Goal: Task Accomplishment & Management: Manage account settings

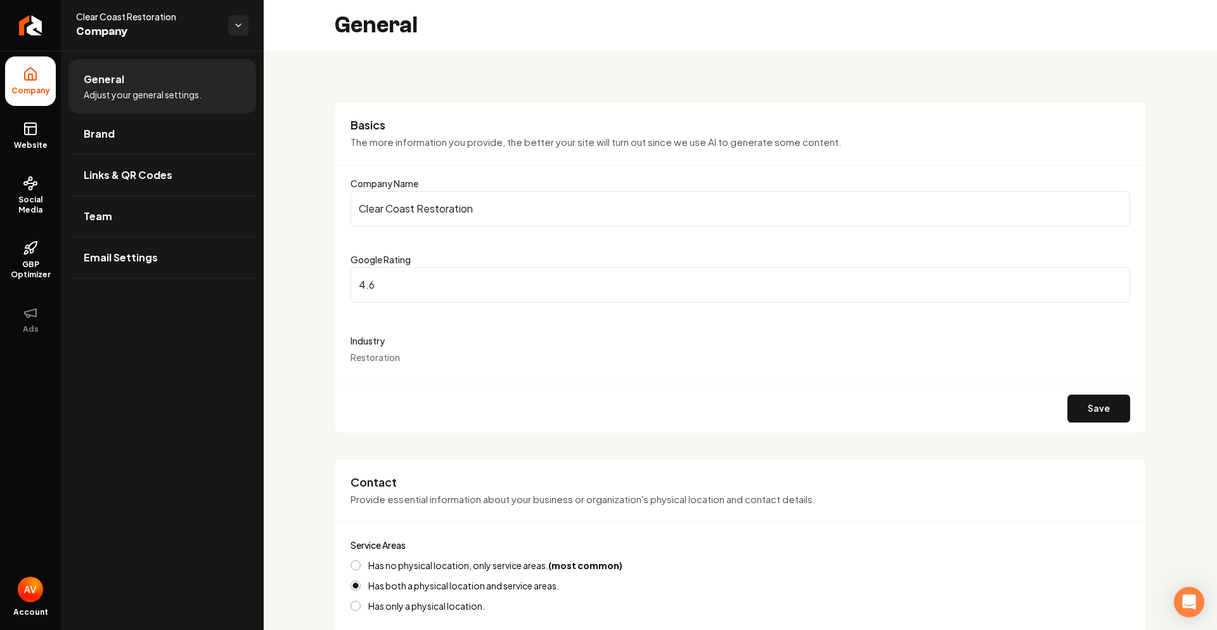
scroll to position [1715, 0]
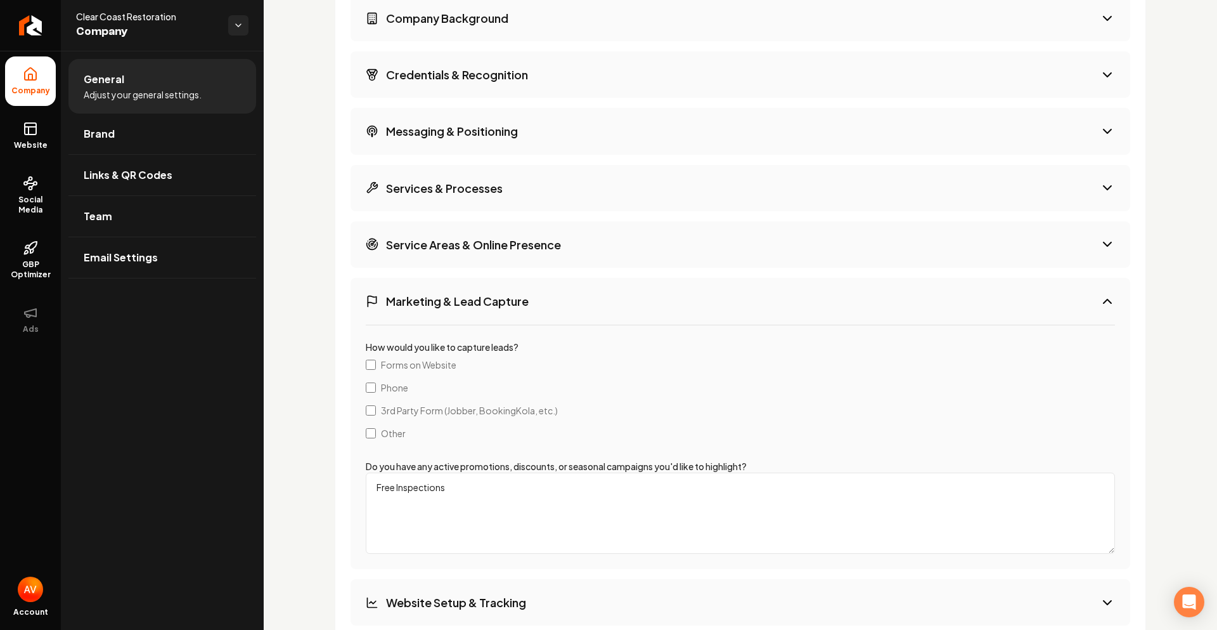
click at [481, 490] on textarea "Free Inspections" at bounding box center [740, 512] width 749 height 81
click at [1126, 312] on div "Extra Info Provide additional information about your business and we'll use it …" at bounding box center [741, 378] width 812 height 892
drag, startPoint x: 27, startPoint y: 137, endPoint x: 713, endPoint y: 68, distance: 688.9
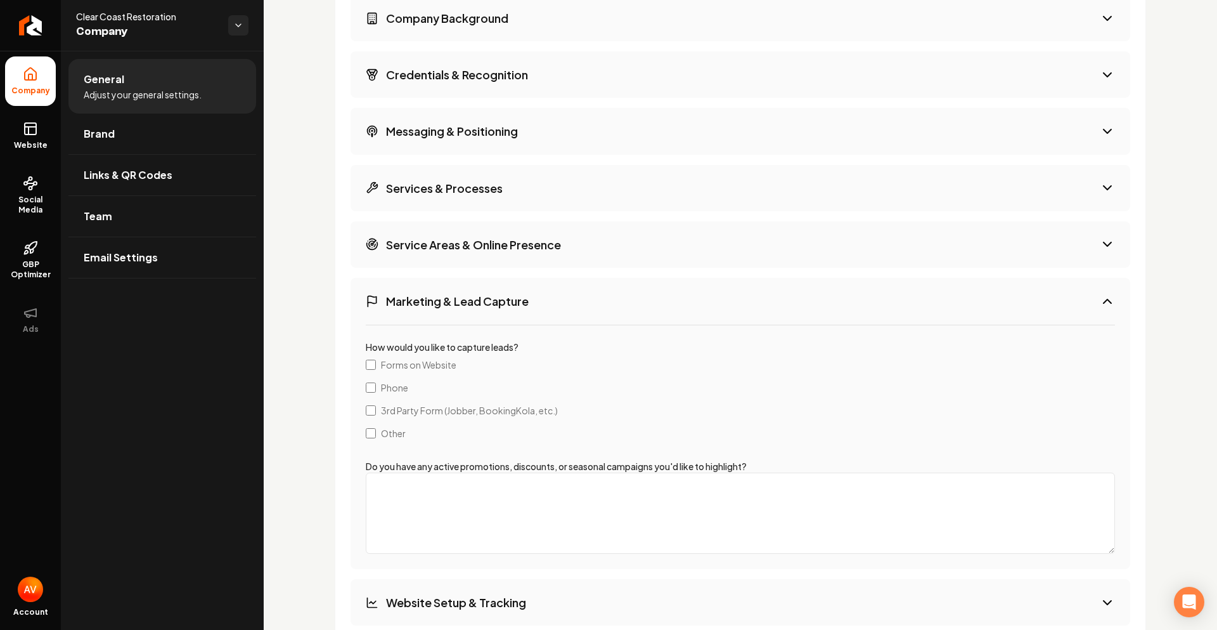
click at [27, 137] on link "Website" at bounding box center [30, 135] width 51 height 49
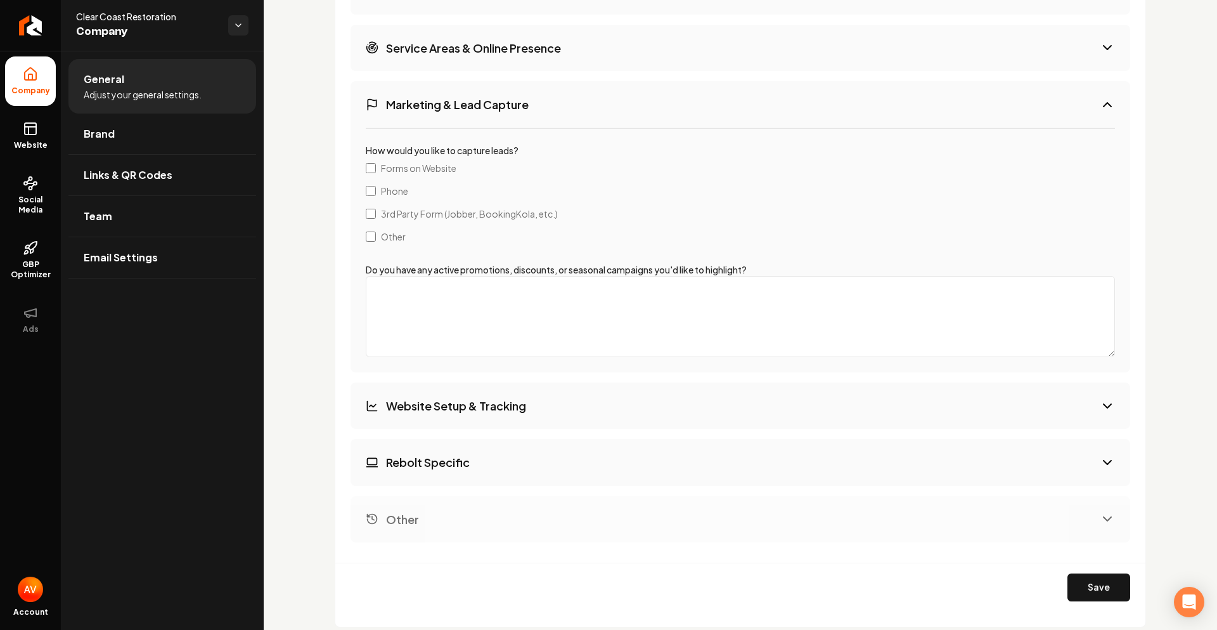
scroll to position [1960, 0]
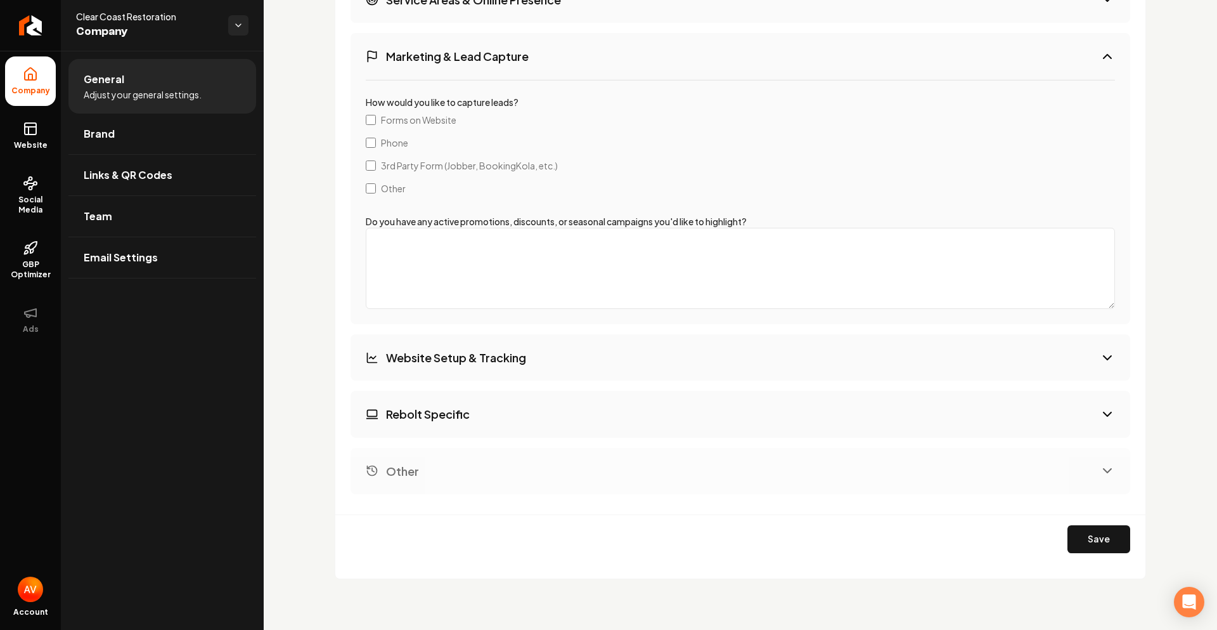
click at [1093, 519] on div "Save" at bounding box center [740, 538] width 810 height 49
click at [1082, 536] on button "Save" at bounding box center [1099, 539] width 63 height 28
click at [28, 139] on link "Website" at bounding box center [30, 135] width 51 height 49
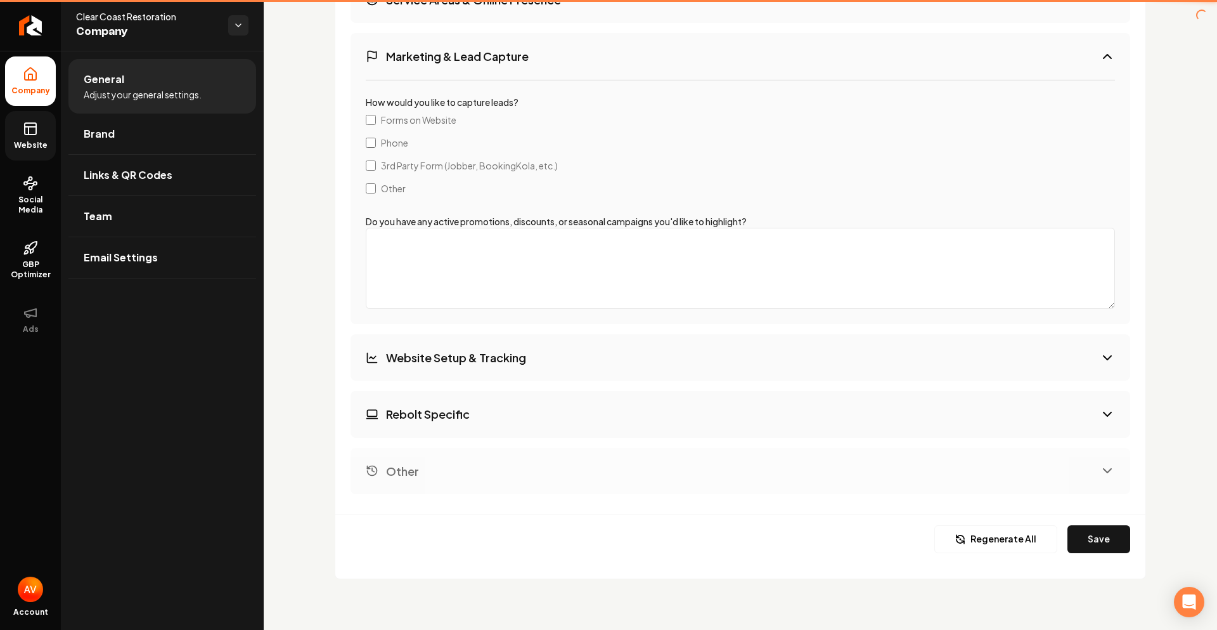
scroll to position [1729, 0]
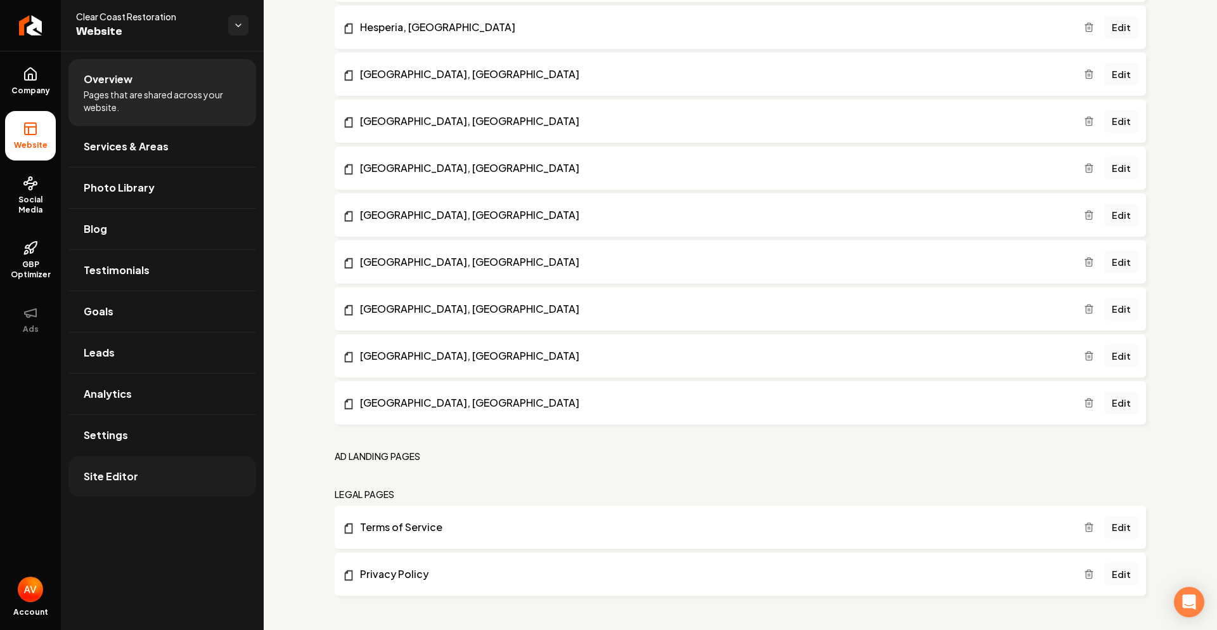
click at [114, 474] on span "Site Editor" at bounding box center [111, 476] width 55 height 15
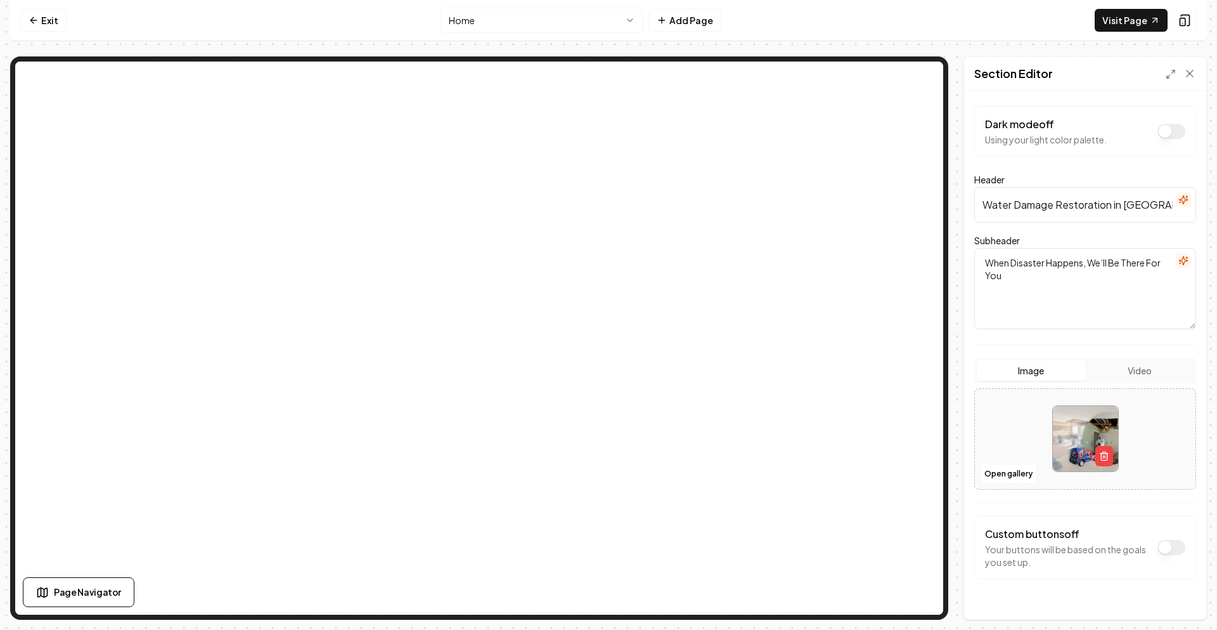
scroll to position [26, 0]
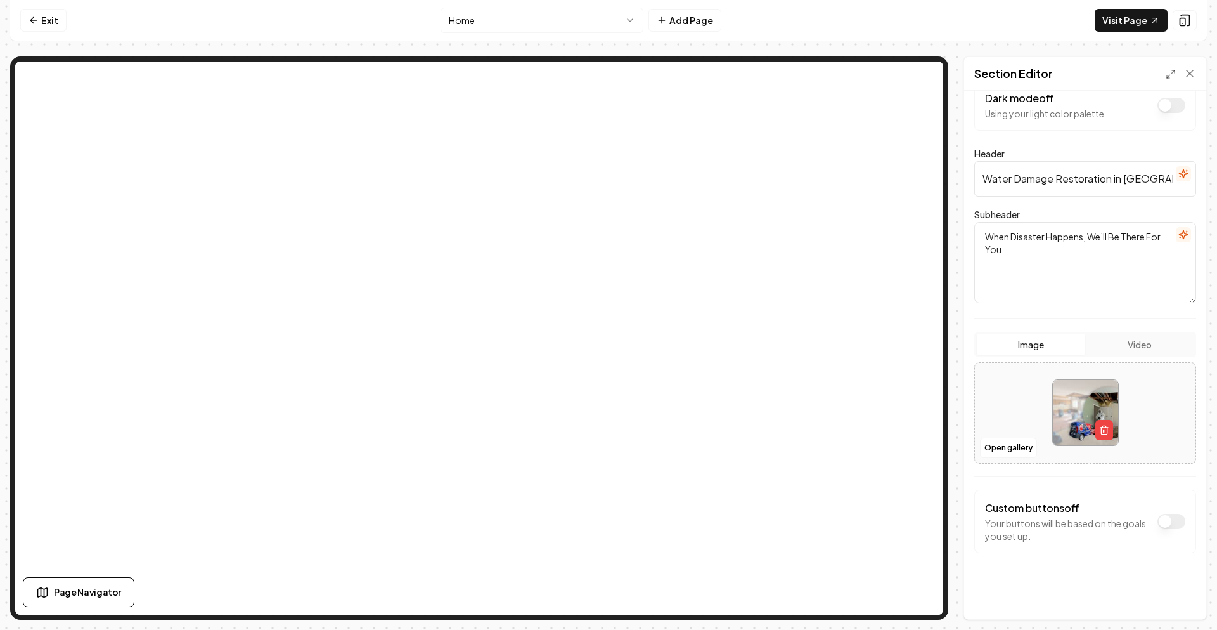
click at [1160, 516] on button "Dark mode off" at bounding box center [1172, 521] width 28 height 15
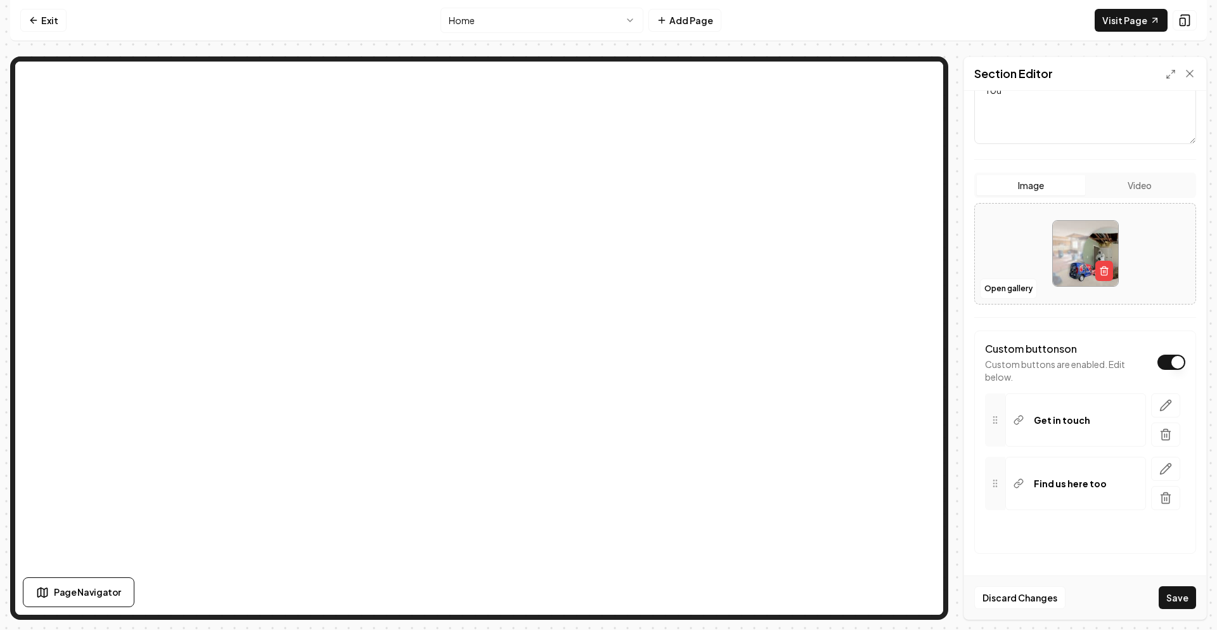
scroll to position [186, 0]
click at [1166, 361] on button "Dark mode off" at bounding box center [1172, 361] width 28 height 15
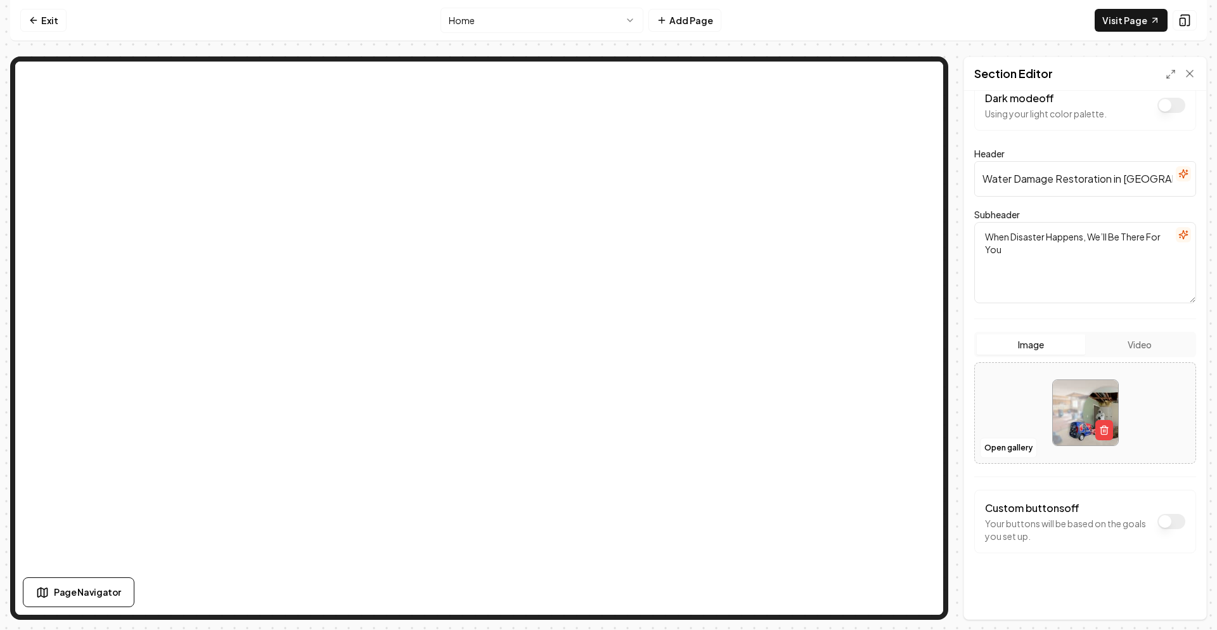
scroll to position [26, 0]
click at [1065, 412] on img at bounding box center [1085, 412] width 65 height 65
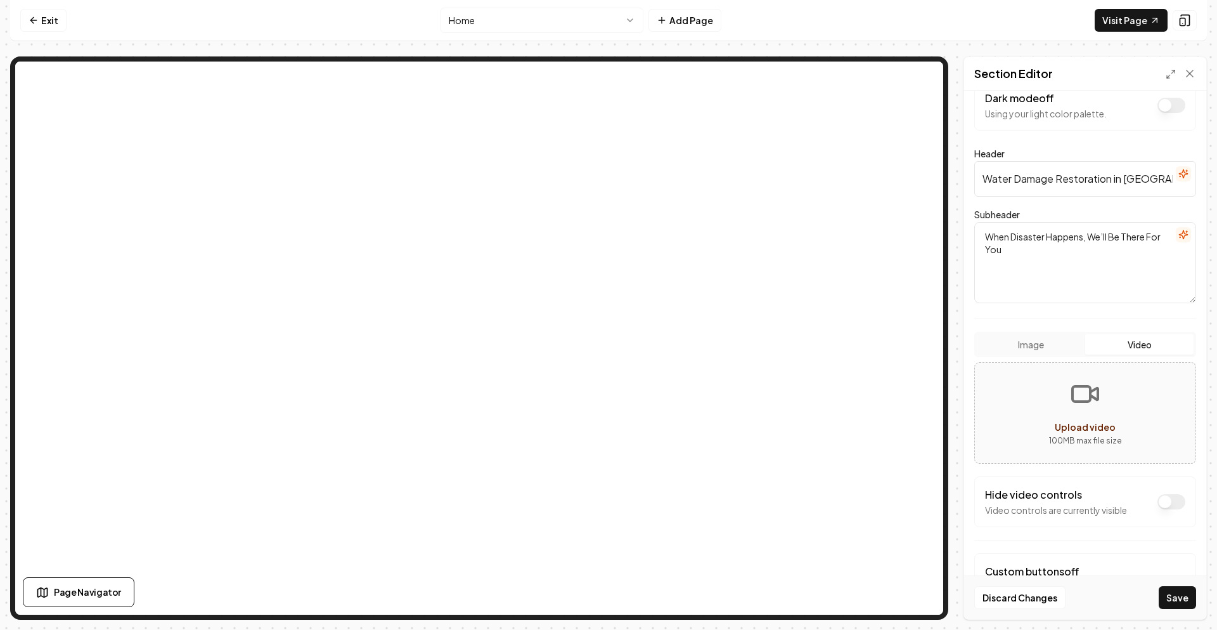
click at [1119, 341] on button "Video" at bounding box center [1140, 344] width 108 height 20
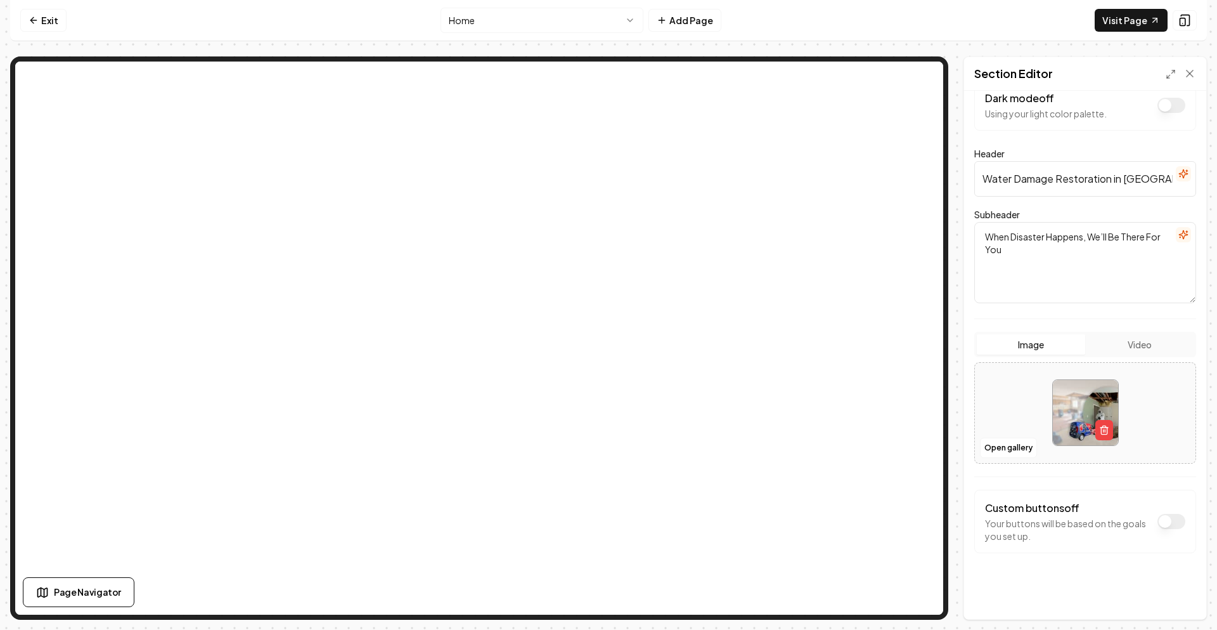
click at [1025, 341] on button "Image" at bounding box center [1031, 344] width 108 height 20
click at [1089, 344] on button "Video" at bounding box center [1140, 344] width 108 height 20
click at [1041, 343] on button "Image" at bounding box center [1031, 344] width 108 height 20
click at [1068, 418] on img at bounding box center [1085, 412] width 65 height 65
drag, startPoint x: 885, startPoint y: 0, endPoint x: 874, endPoint y: 16, distance: 19.7
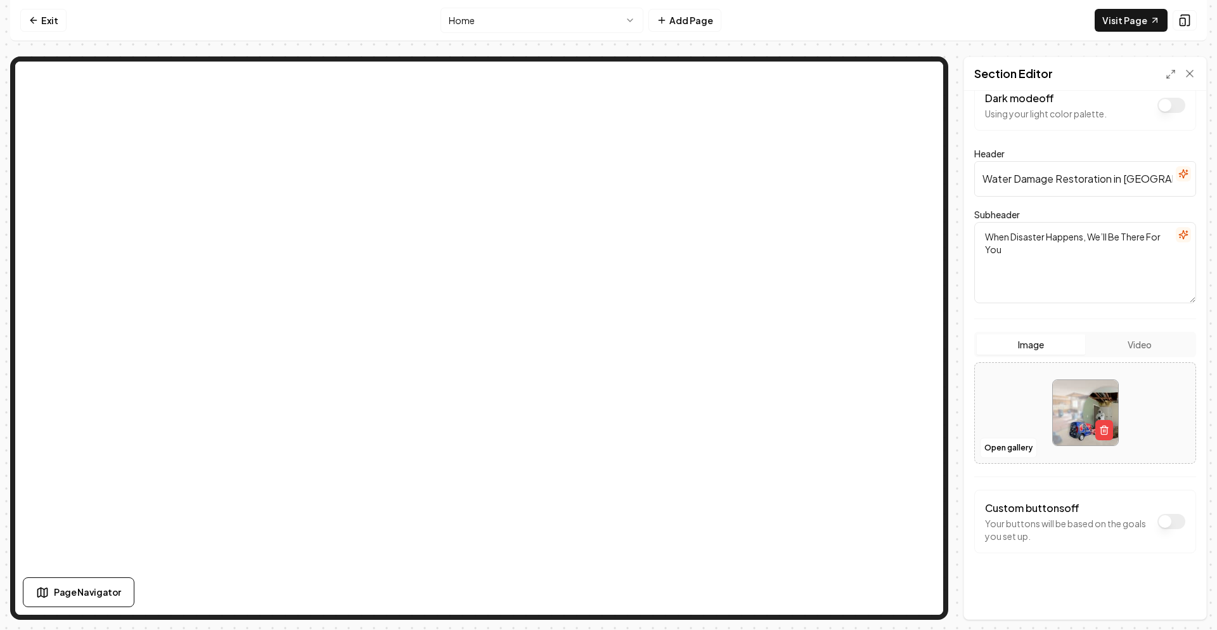
click at [874, 16] on nav "Exit Home Add Page Visit Page" at bounding box center [608, 20] width 1197 height 41
click at [1103, 430] on line "button" at bounding box center [1103, 430] width 0 height 3
click at [1093, 425] on span "Upload image" at bounding box center [1085, 426] width 63 height 11
type input "**********"
click at [1067, 399] on img at bounding box center [1085, 412] width 65 height 65
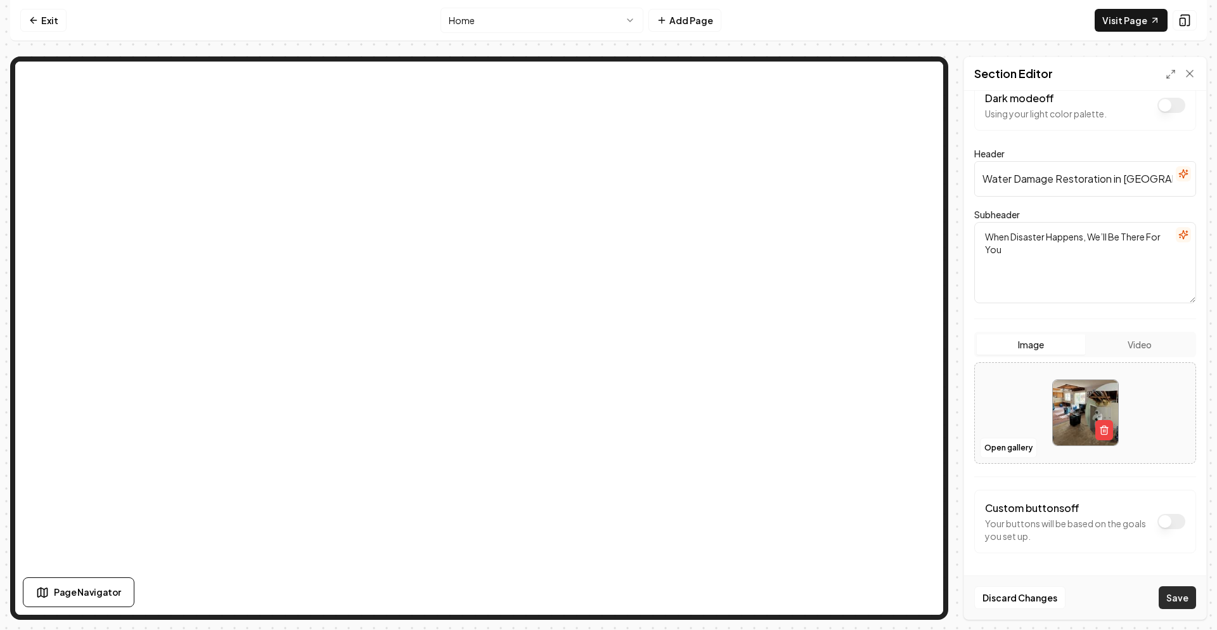
click at [1167, 595] on button "Save" at bounding box center [1177, 597] width 37 height 23
click at [1102, 433] on icon "button" at bounding box center [1104, 430] width 6 height 7
click at [1075, 419] on div "Upload image" at bounding box center [1085, 426] width 63 height 15
type input "**********"
click at [1186, 592] on button "Save" at bounding box center [1177, 597] width 37 height 23
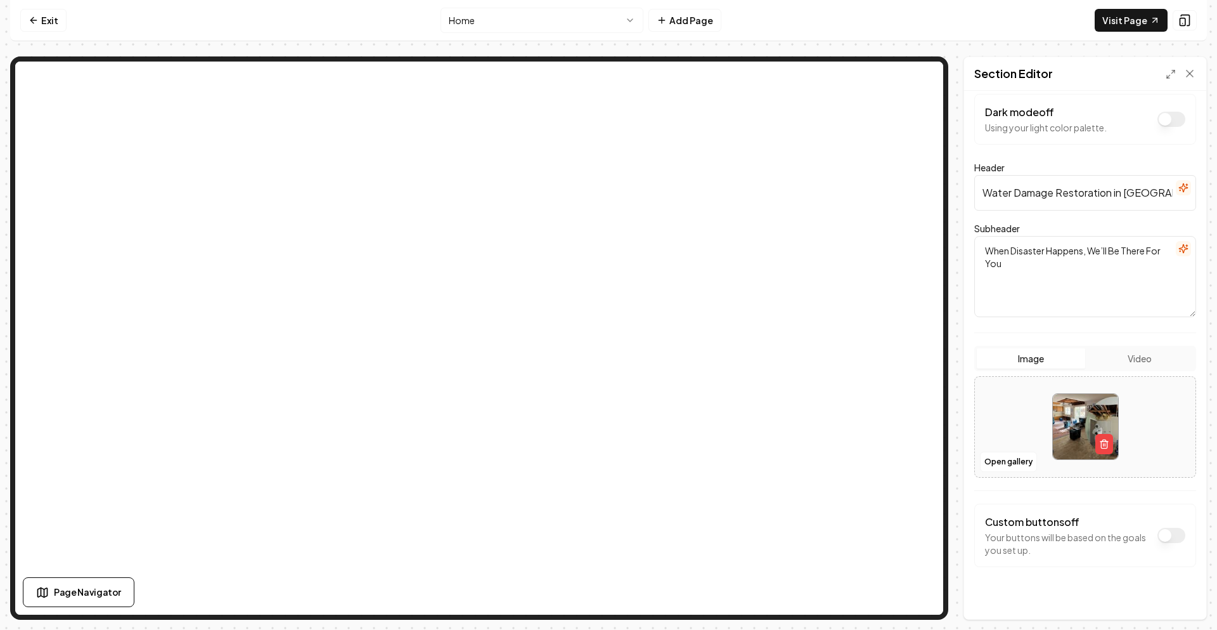
scroll to position [0, 0]
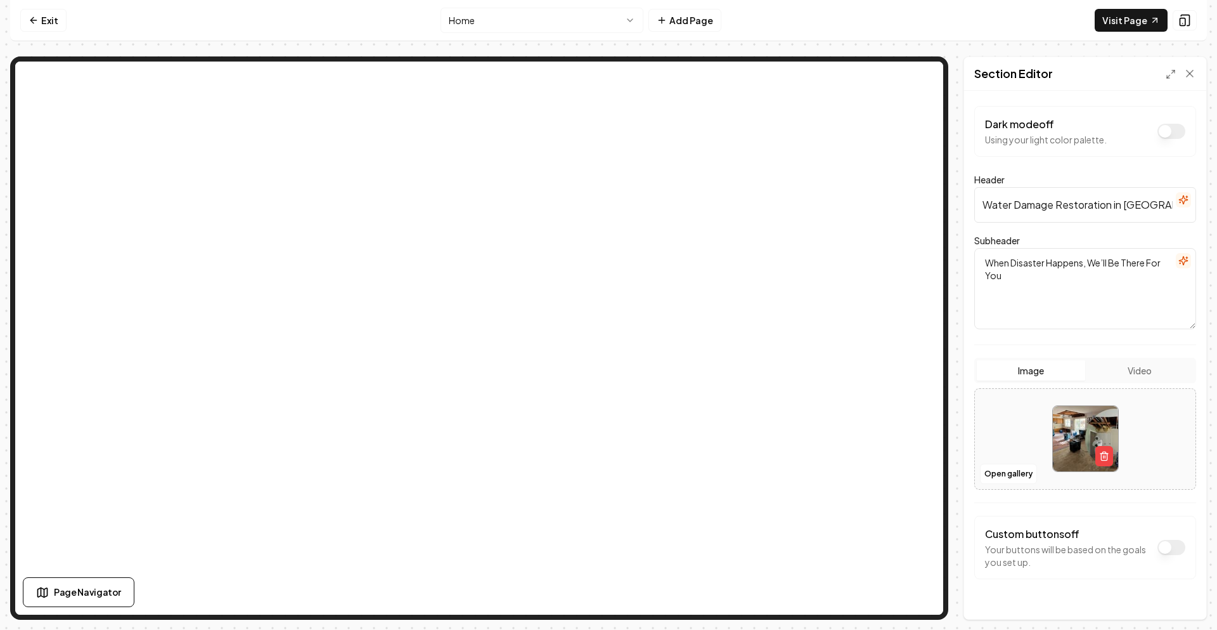
click at [1158, 132] on button "Dark mode off" at bounding box center [1172, 131] width 28 height 15
click at [1177, 594] on button "Save" at bounding box center [1177, 597] width 37 height 23
click at [1162, 546] on button "Dark mode on" at bounding box center [1172, 547] width 28 height 15
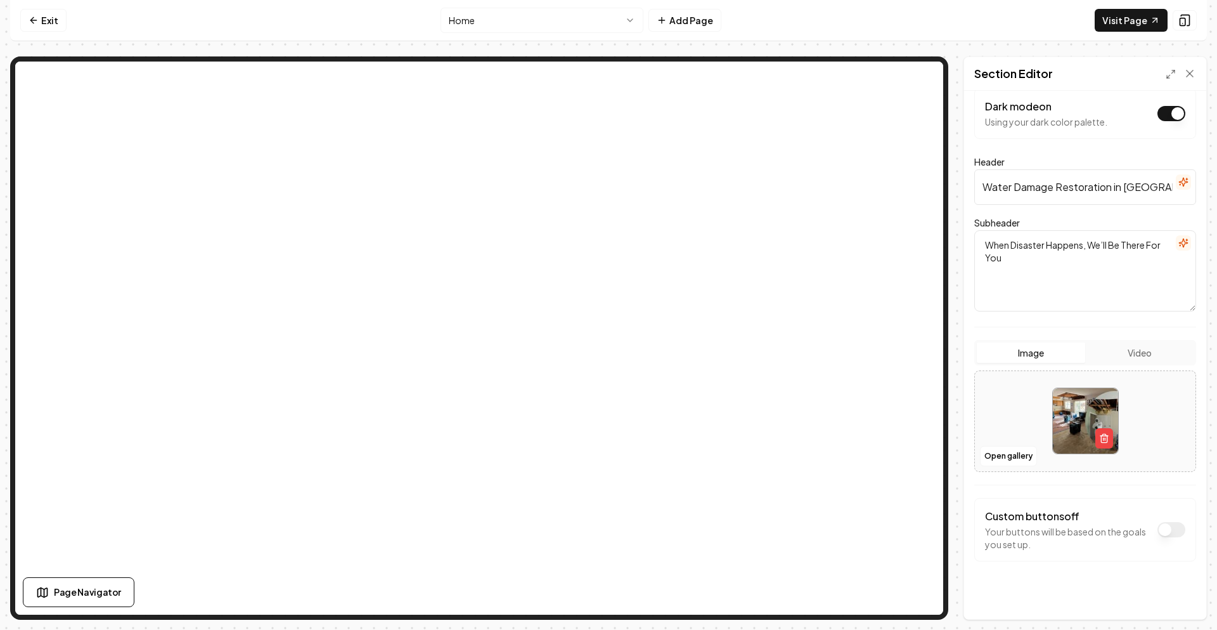
scroll to position [26, 0]
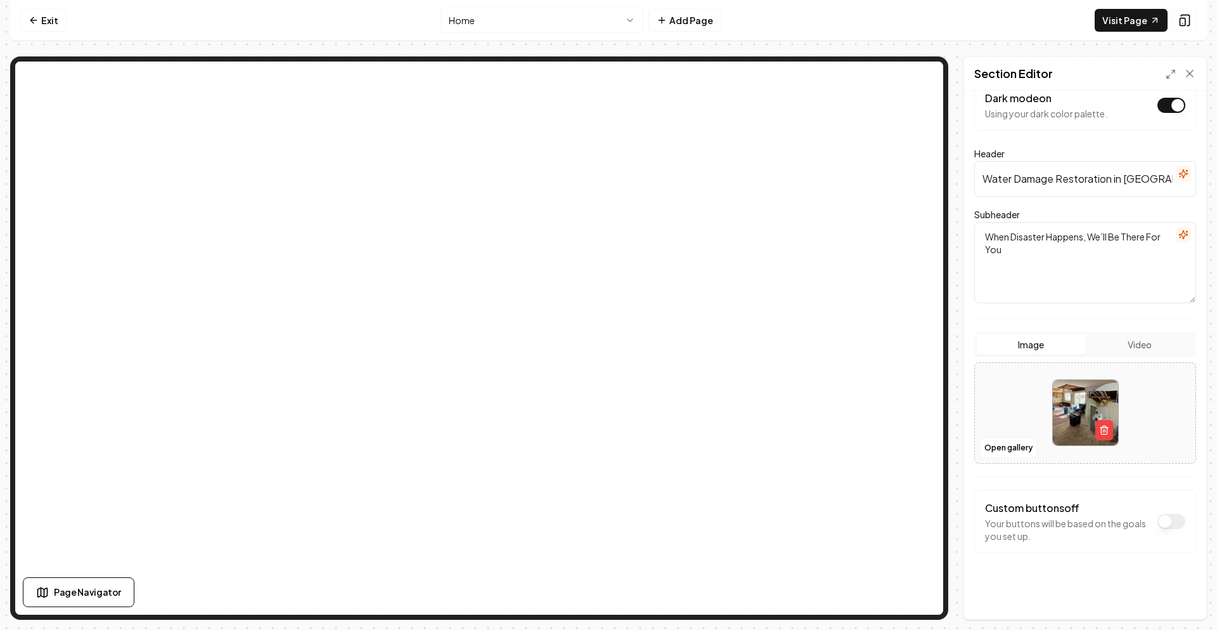
click at [1160, 524] on button "Dark mode on" at bounding box center [1172, 521] width 28 height 15
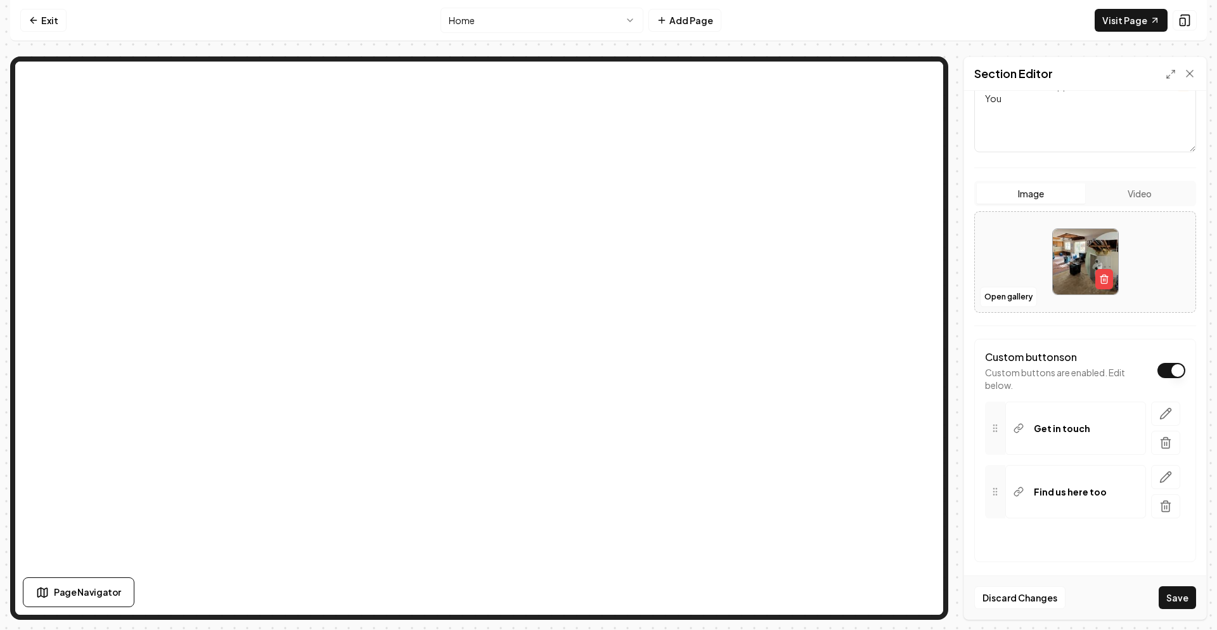
scroll to position [186, 0]
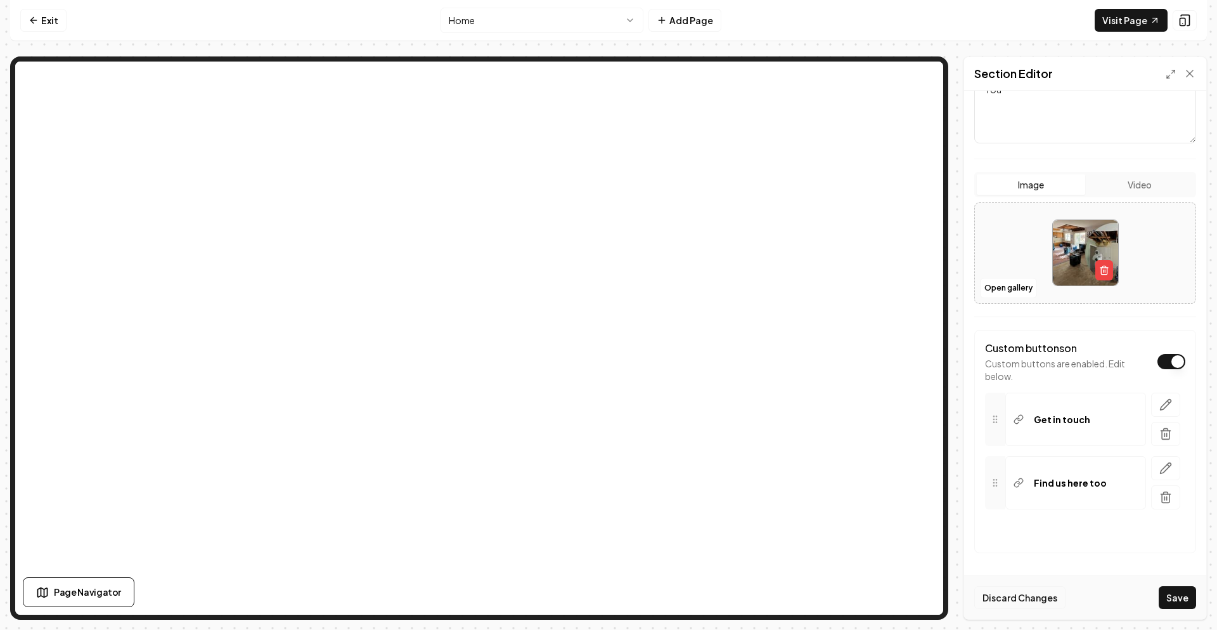
click at [1008, 599] on button "Discard Changes" at bounding box center [1020, 597] width 91 height 23
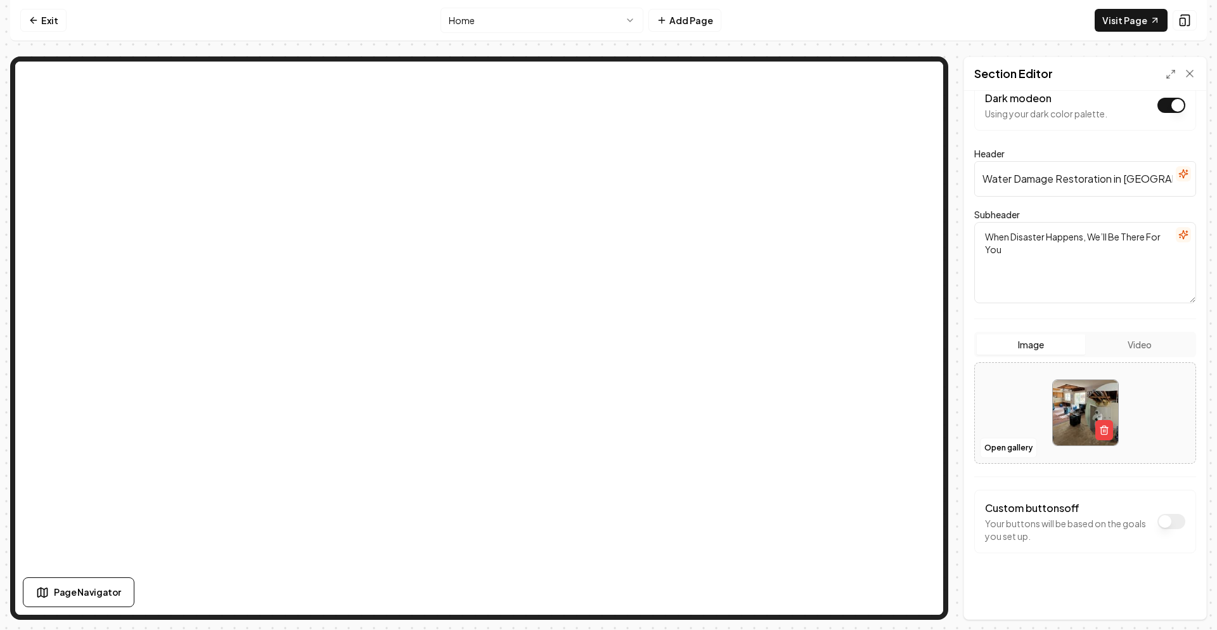
scroll to position [26, 0]
click at [1158, 525] on button "Dark mode on" at bounding box center [1172, 521] width 28 height 15
click at [1177, 597] on button "Save" at bounding box center [1177, 597] width 37 height 23
click at [1165, 522] on button "Dark mode on" at bounding box center [1172, 521] width 28 height 15
click at [1167, 597] on button "Save" at bounding box center [1177, 597] width 37 height 23
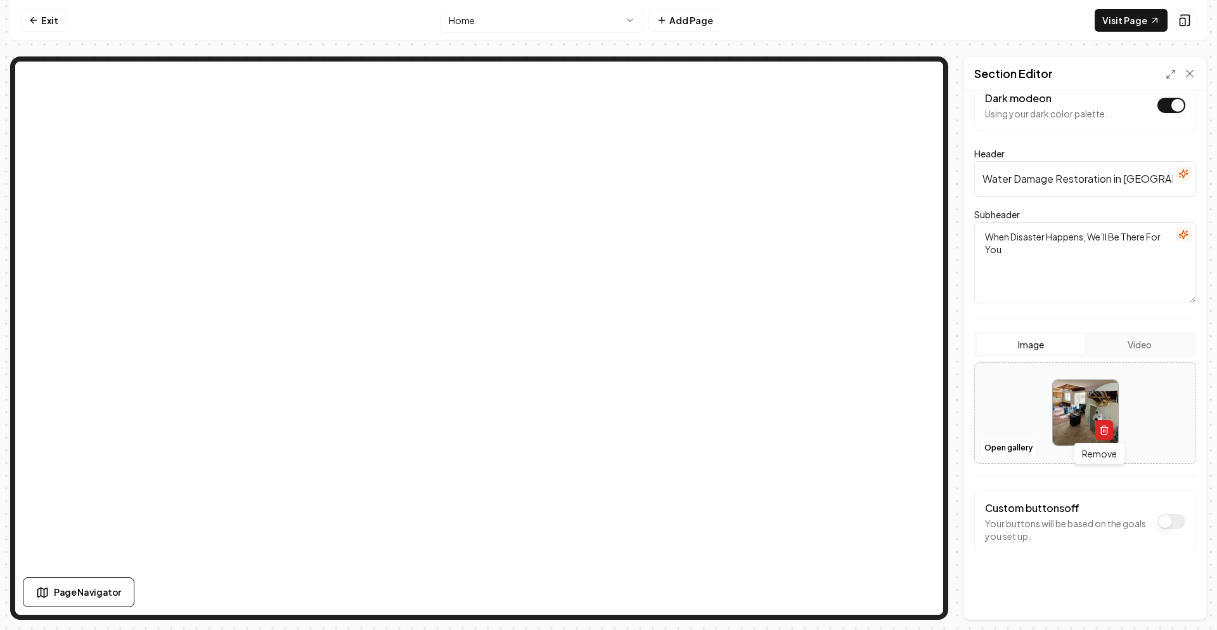
click at [1103, 427] on icon "button" at bounding box center [1104, 426] width 3 height 2
click at [1056, 399] on button "Upload image 30 MB max file size" at bounding box center [1086, 412] width 90 height 89
type input "**********"
click at [1182, 597] on button "Save" at bounding box center [1177, 597] width 37 height 23
click at [1103, 428] on icon "button" at bounding box center [1104, 430] width 6 height 7
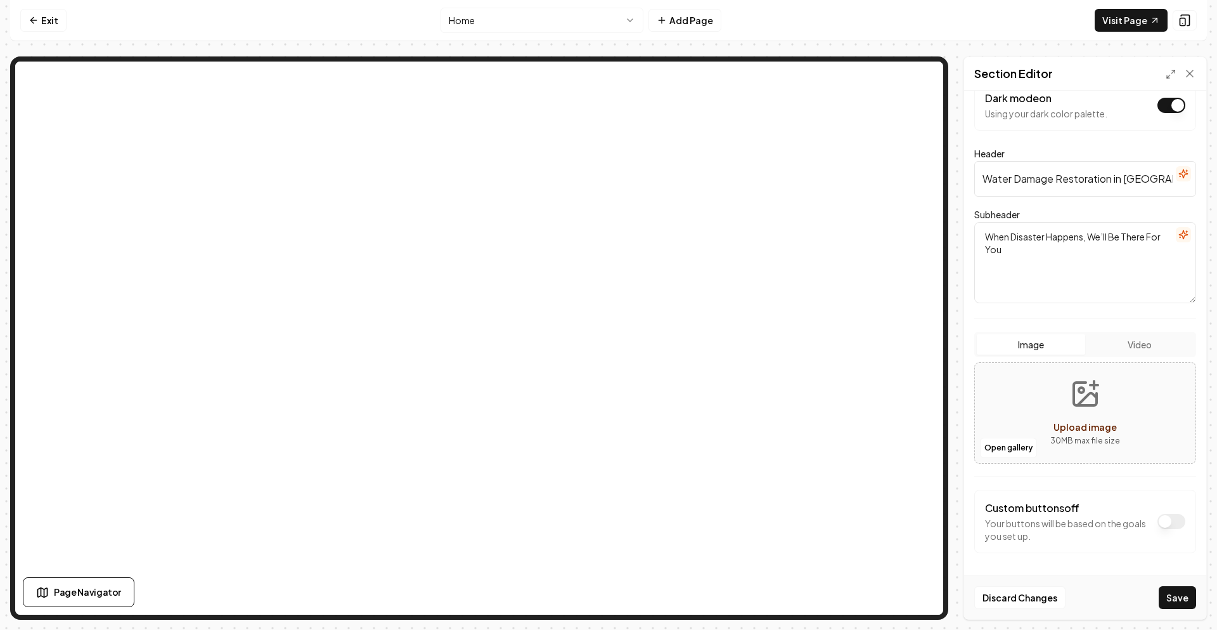
click at [1073, 415] on button "Upload image 30 MB max file size" at bounding box center [1086, 412] width 90 height 89
type input "**********"
click at [1176, 595] on button "Save" at bounding box center [1177, 597] width 37 height 23
click at [1100, 425] on icon "button" at bounding box center [1105, 430] width 10 height 10
click at [1046, 412] on button "Upload image 30 MB max file size" at bounding box center [1086, 412] width 90 height 89
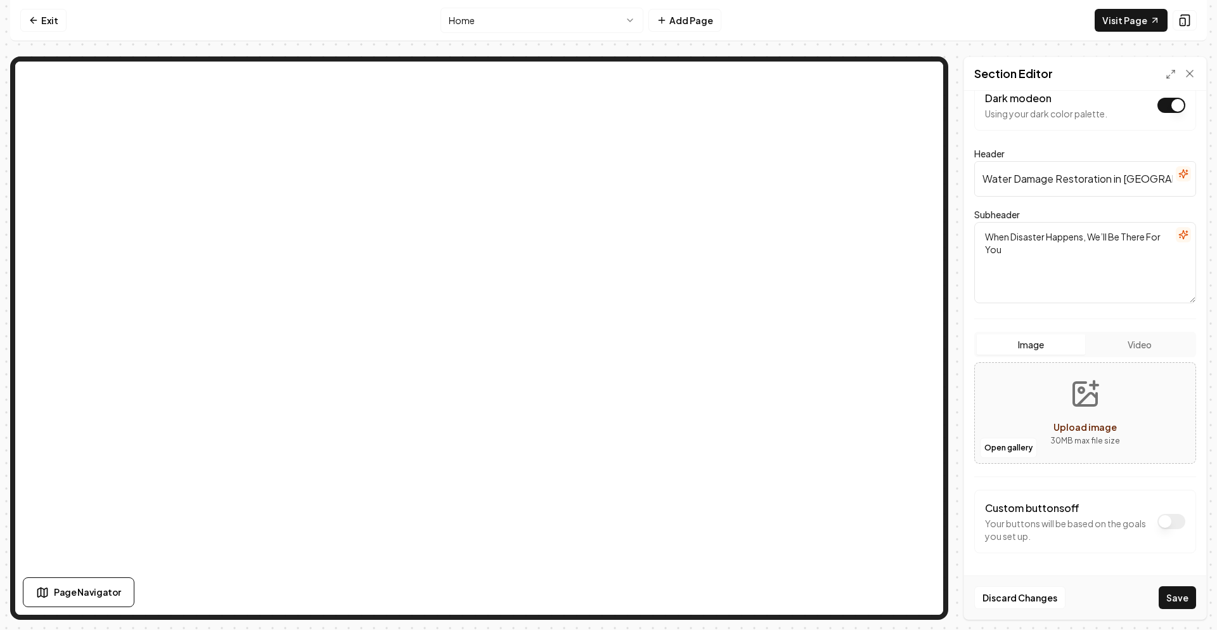
type input "**********"
click at [1177, 596] on button "Save" at bounding box center [1177, 597] width 37 height 23
click at [1100, 430] on icon "button" at bounding box center [1105, 430] width 10 height 10
click at [1091, 407] on icon "Upload image" at bounding box center [1085, 394] width 30 height 30
type input "**********"
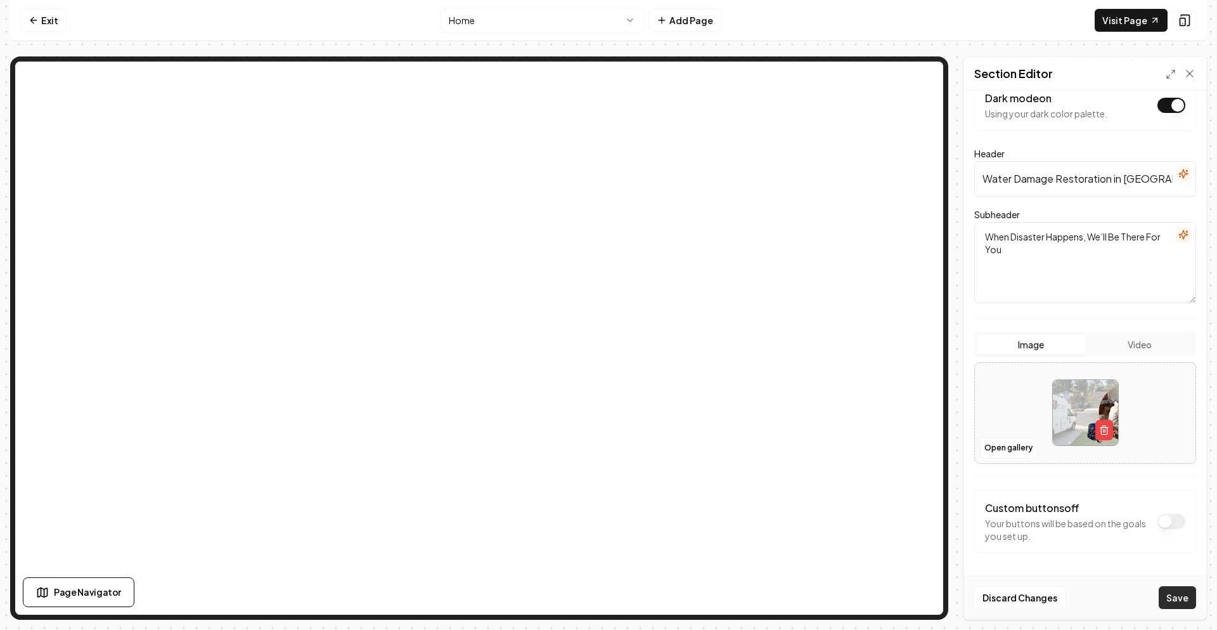
click at [1178, 592] on button "Save" at bounding box center [1177, 597] width 37 height 23
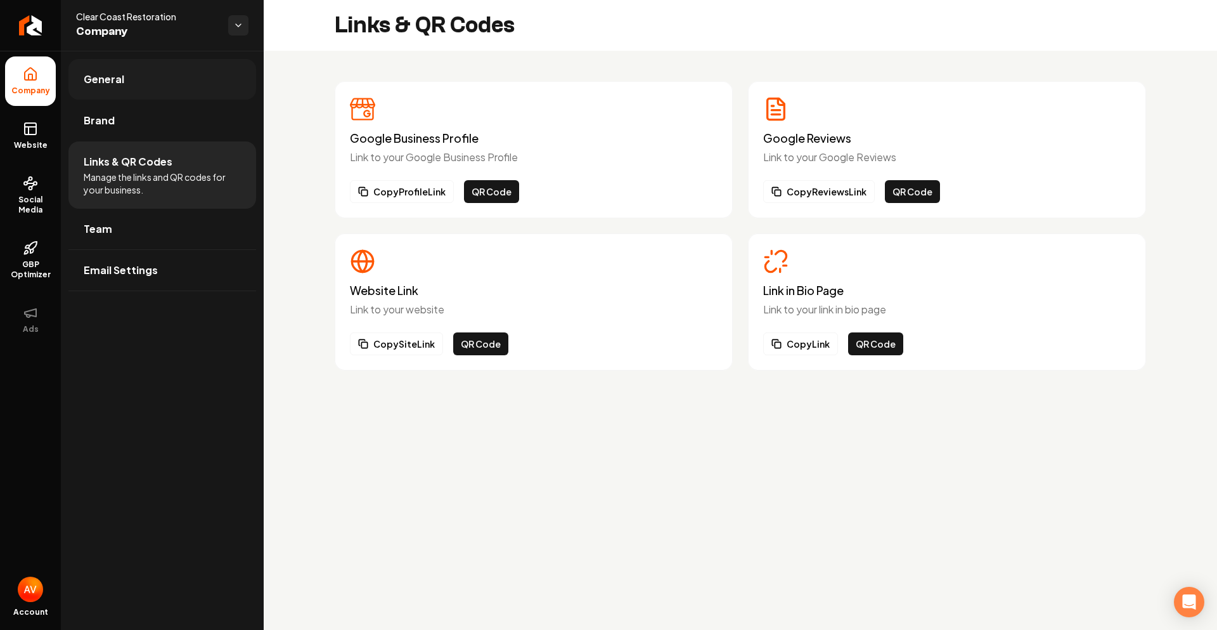
click at [91, 79] on span "General" at bounding box center [104, 79] width 41 height 15
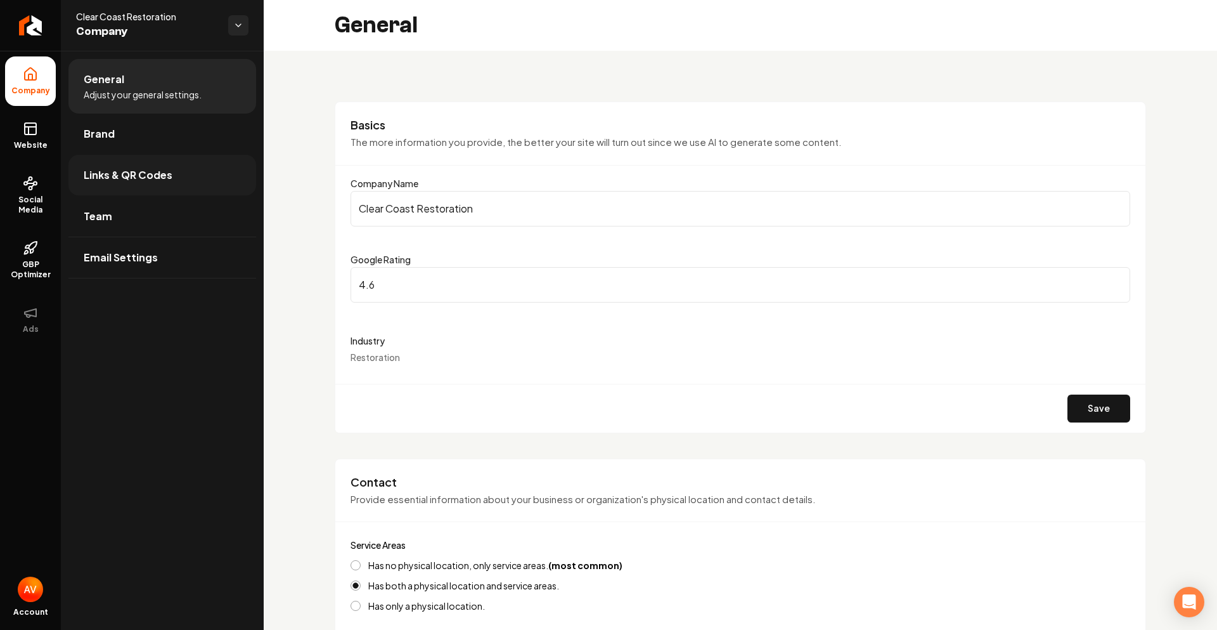
click at [107, 159] on link "Links & QR Codes" at bounding box center [162, 175] width 188 height 41
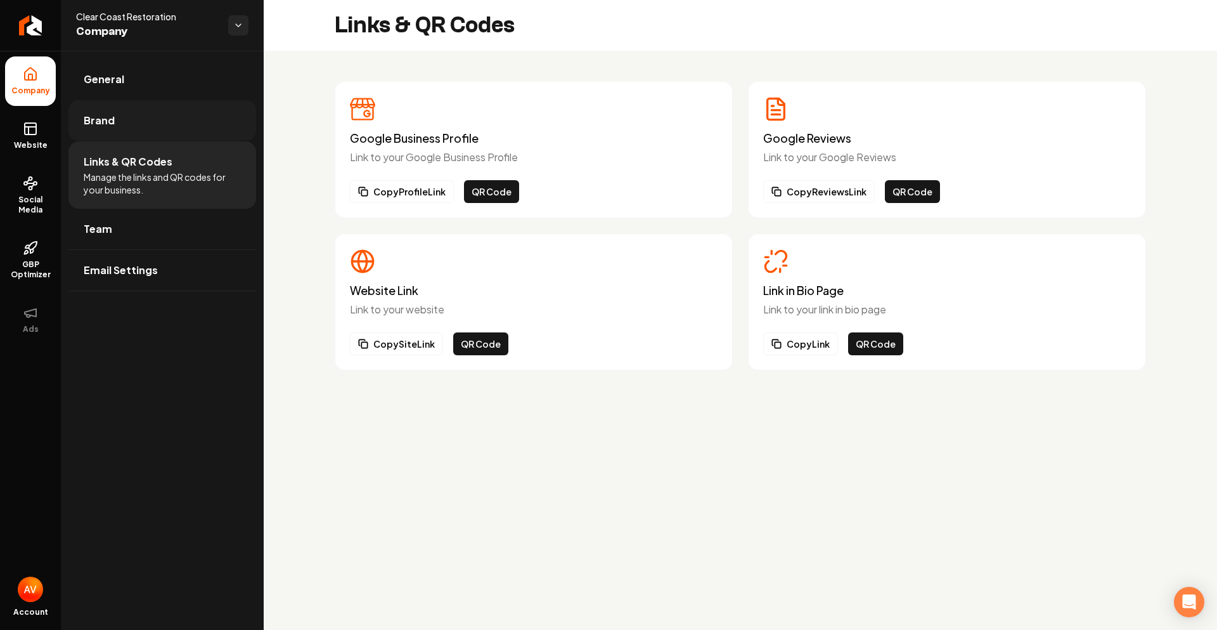
click at [115, 135] on link "Brand" at bounding box center [162, 120] width 188 height 41
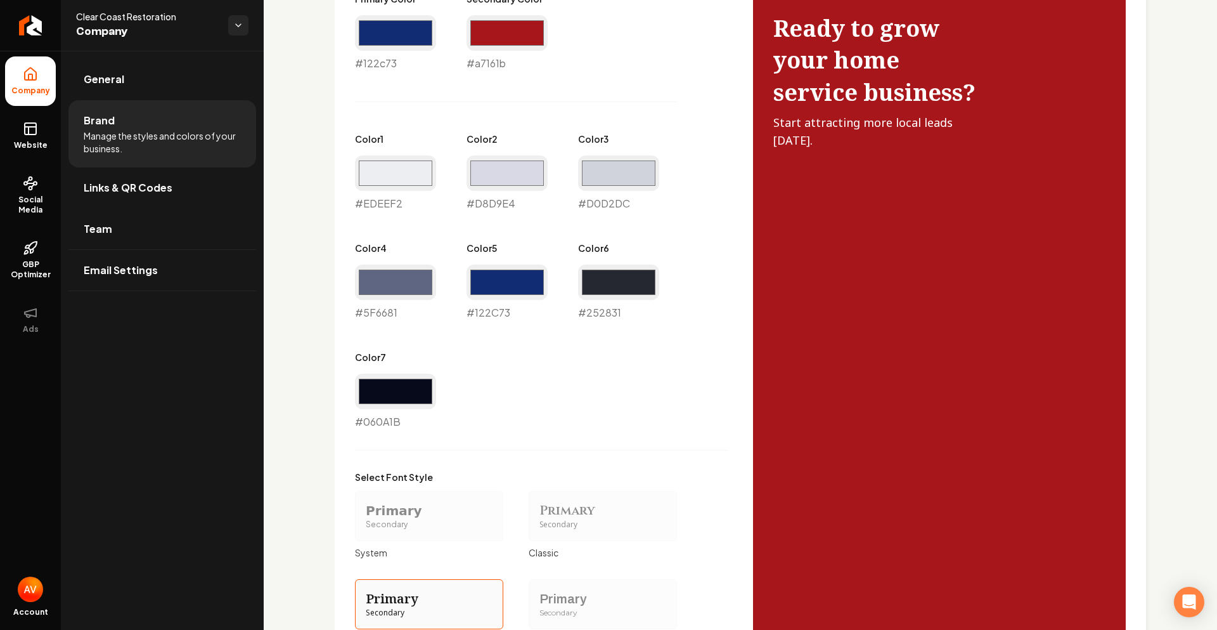
scroll to position [836, 0]
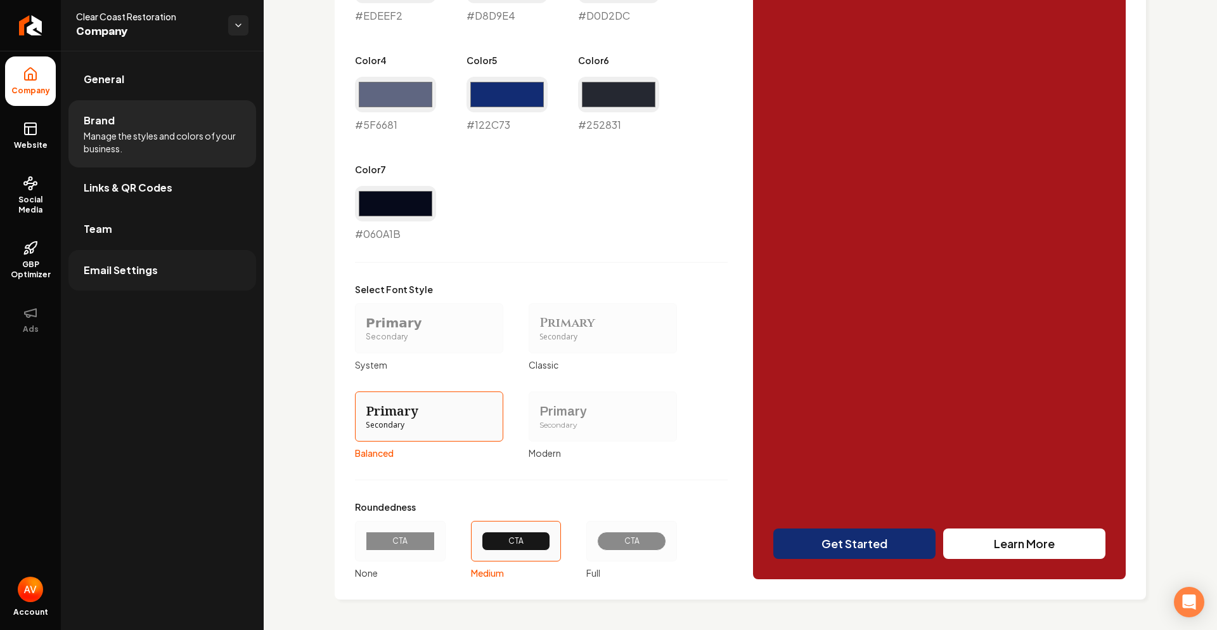
click at [132, 266] on span "Email Settings" at bounding box center [121, 270] width 74 height 15
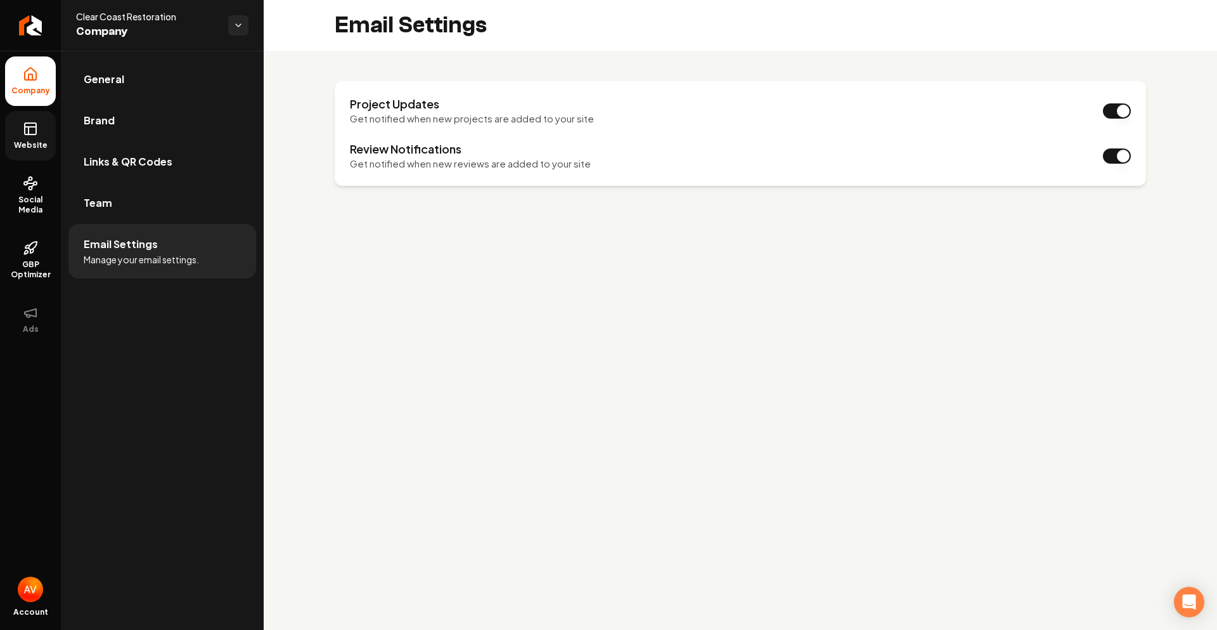
click at [36, 134] on rect at bounding box center [30, 128] width 11 height 11
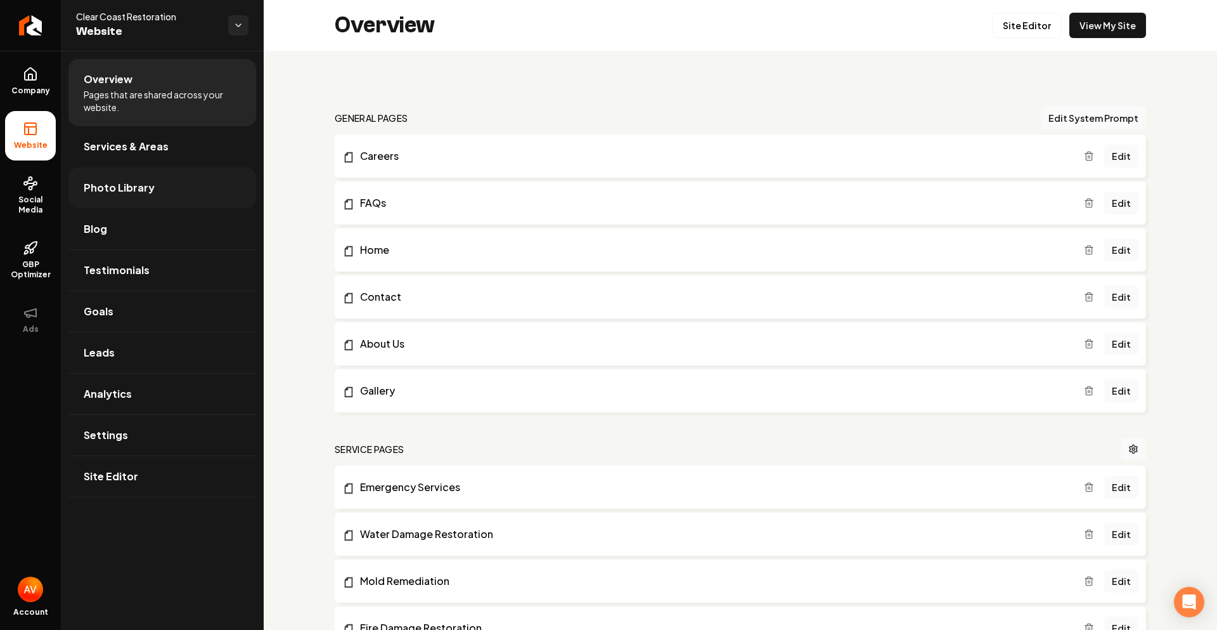
click at [163, 202] on link "Photo Library" at bounding box center [162, 187] width 188 height 41
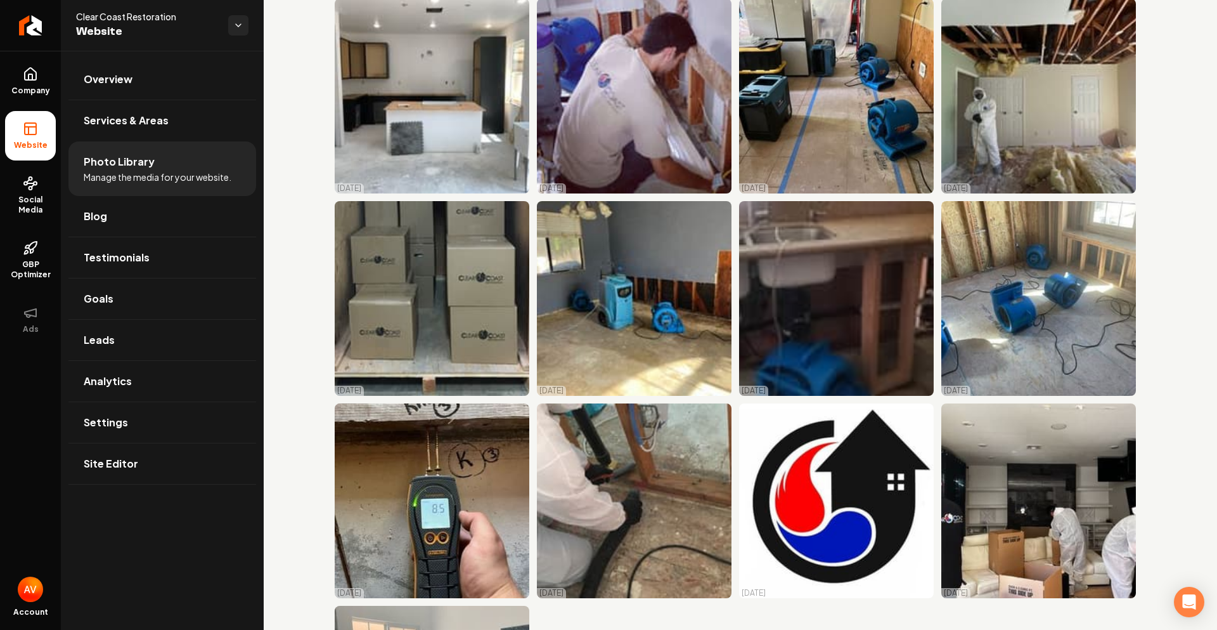
scroll to position [8870, 0]
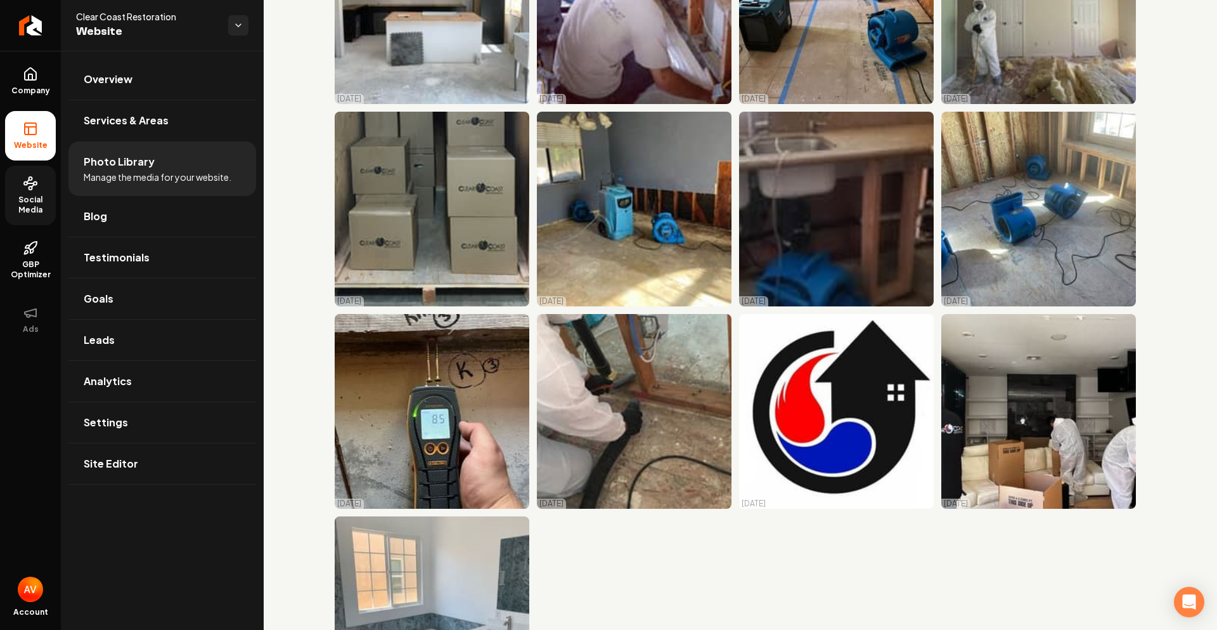
click at [29, 210] on span "Social Media" at bounding box center [30, 205] width 51 height 20
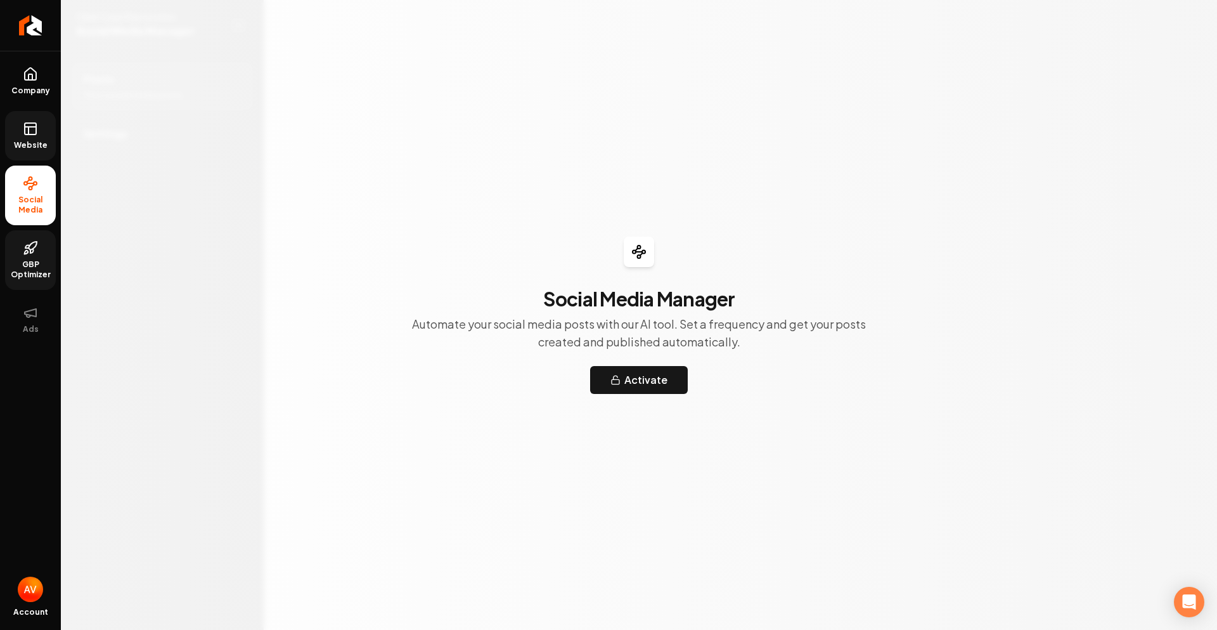
click at [41, 283] on link "GBP Optimizer" at bounding box center [30, 260] width 51 height 60
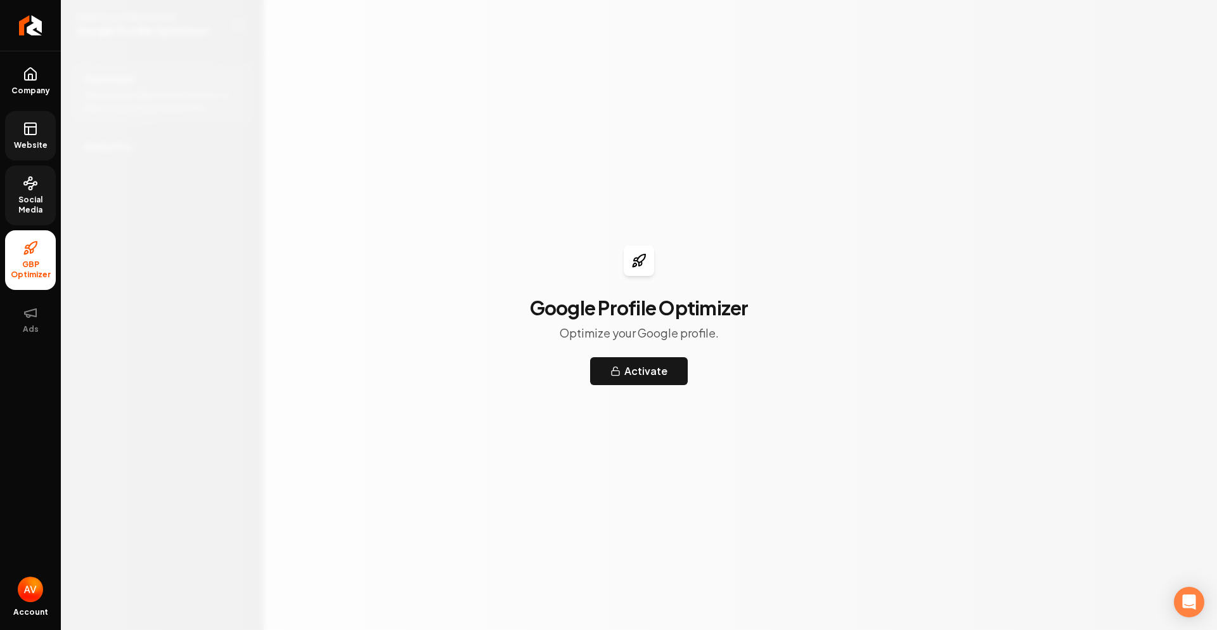
click at [47, 119] on link "Website" at bounding box center [30, 135] width 51 height 49
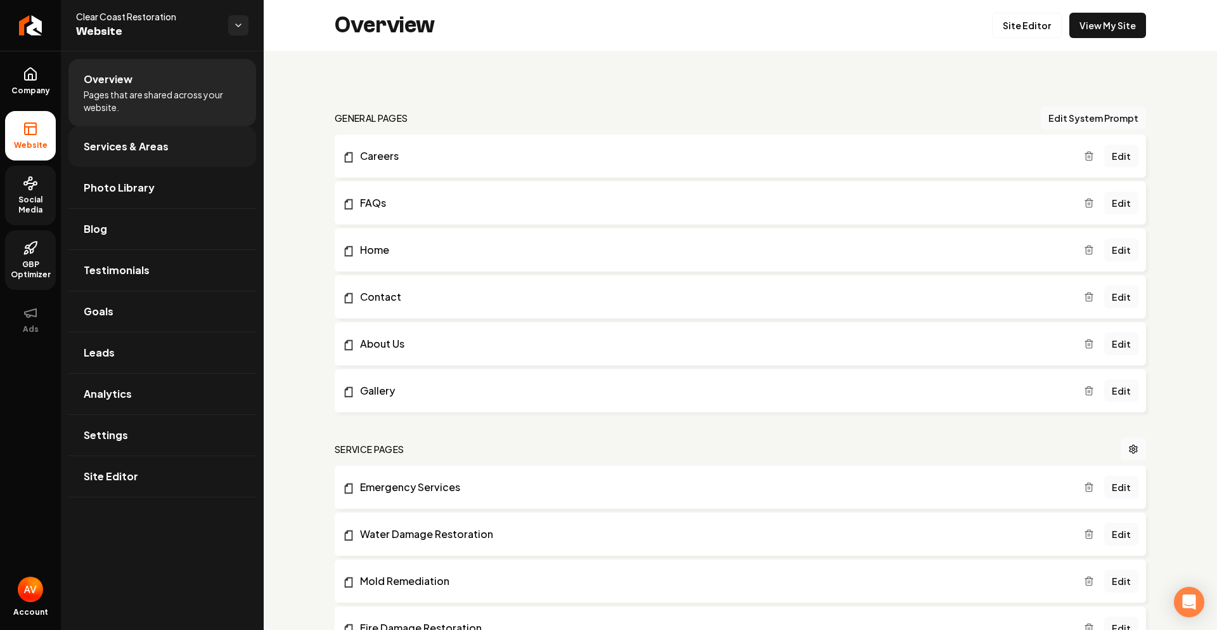
click at [110, 146] on span "Services & Areas" at bounding box center [126, 146] width 85 height 15
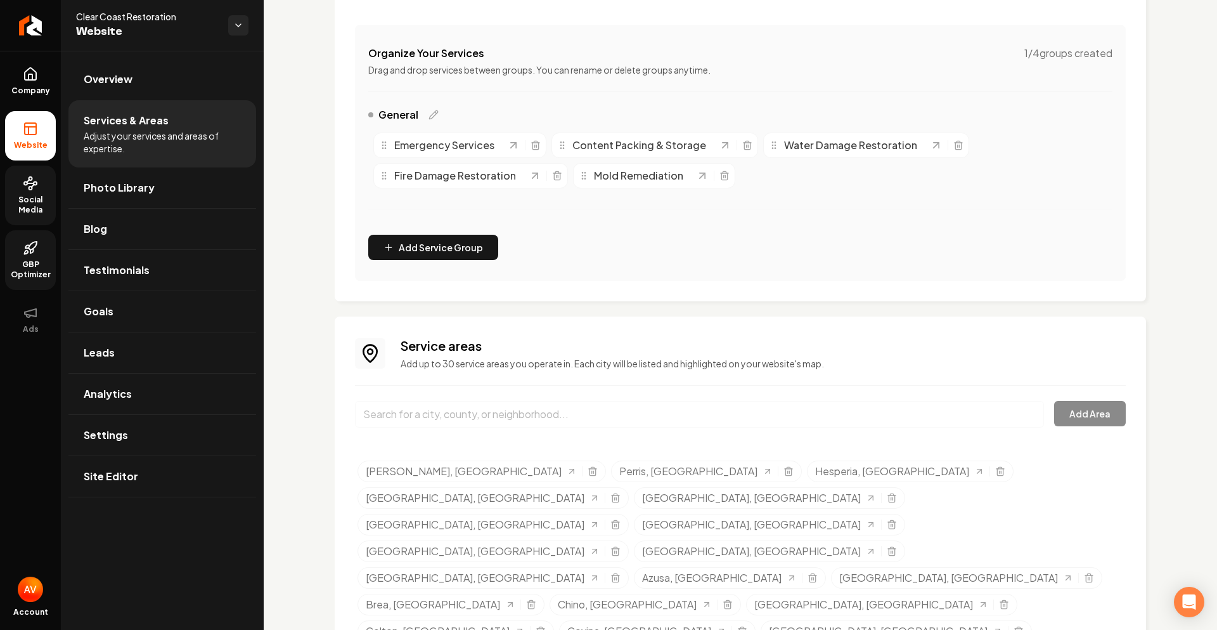
scroll to position [264, 0]
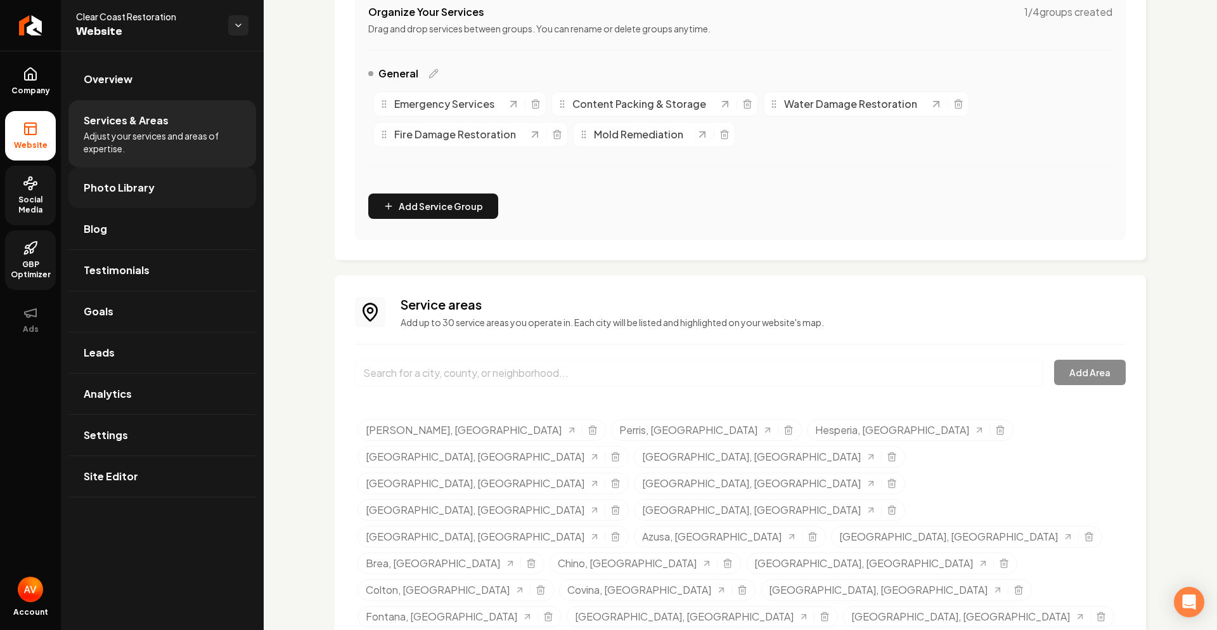
click at [209, 193] on link "Photo Library" at bounding box center [162, 187] width 188 height 41
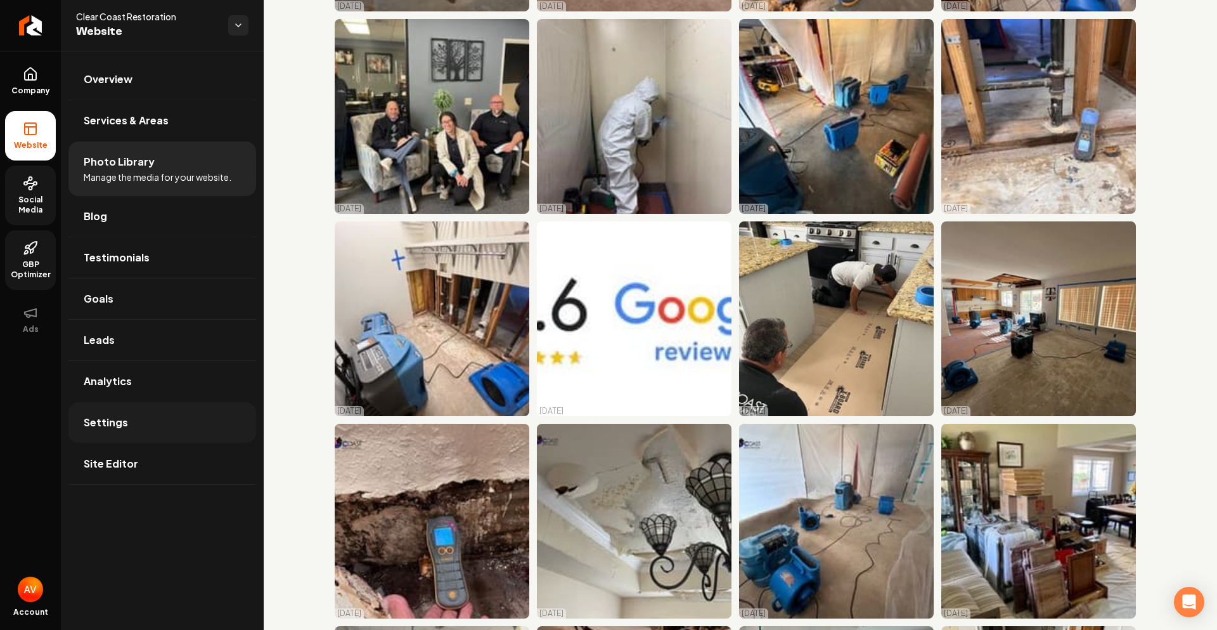
click at [155, 408] on link "Settings" at bounding box center [162, 422] width 188 height 41
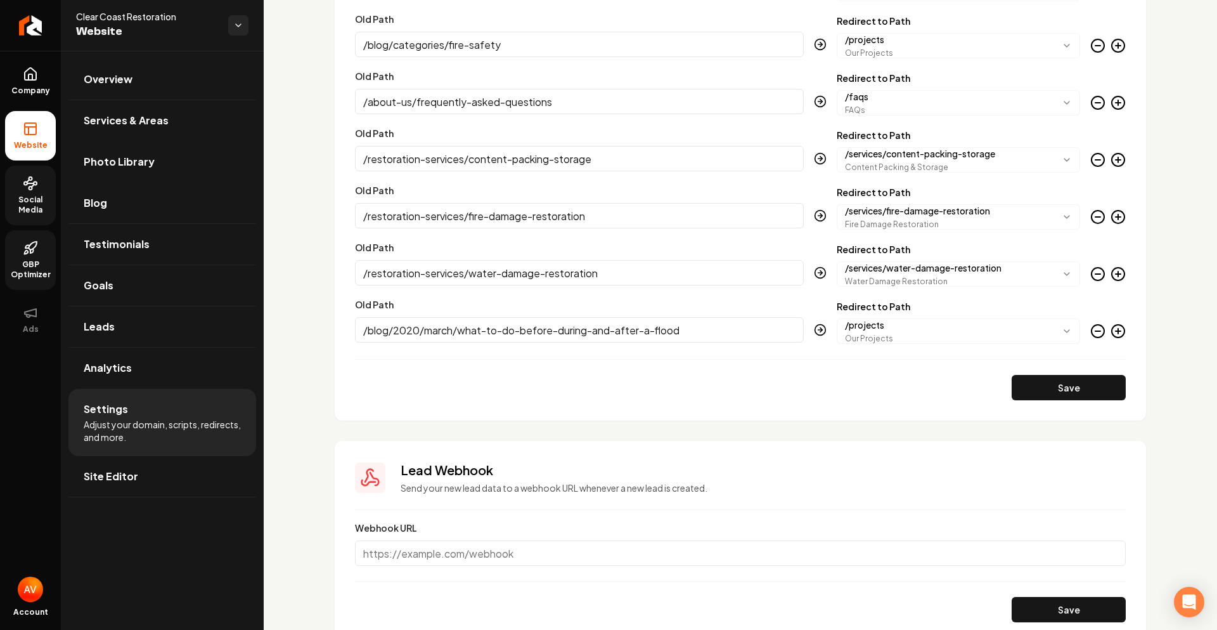
scroll to position [2096, 0]
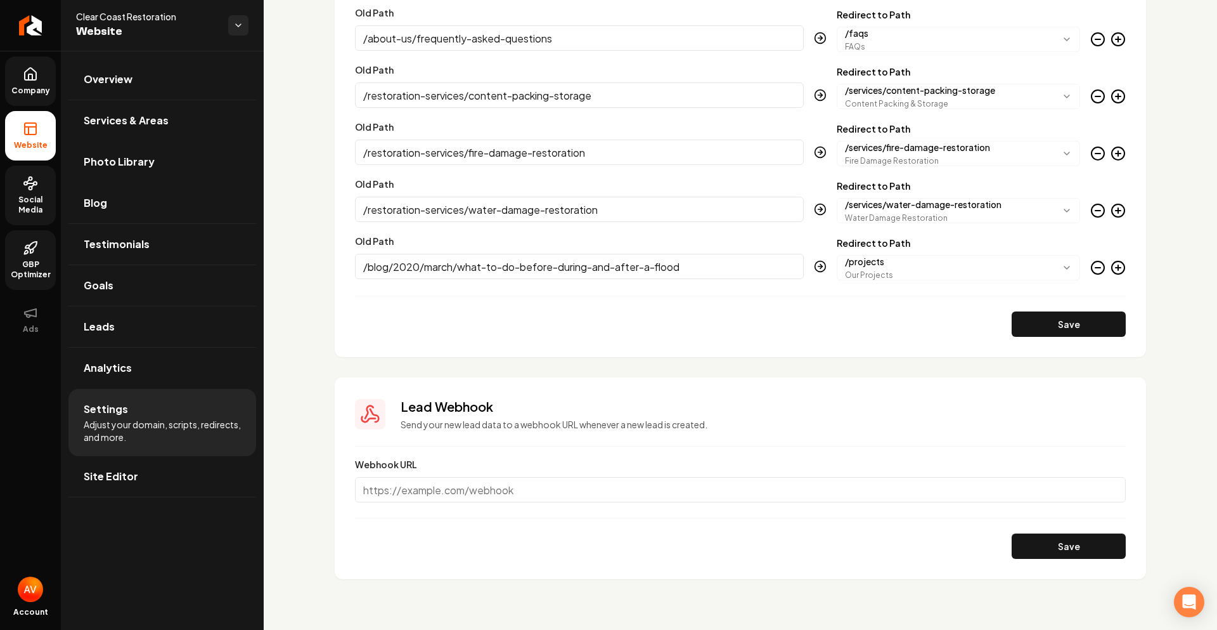
click at [15, 89] on span "Company" at bounding box center [30, 91] width 49 height 10
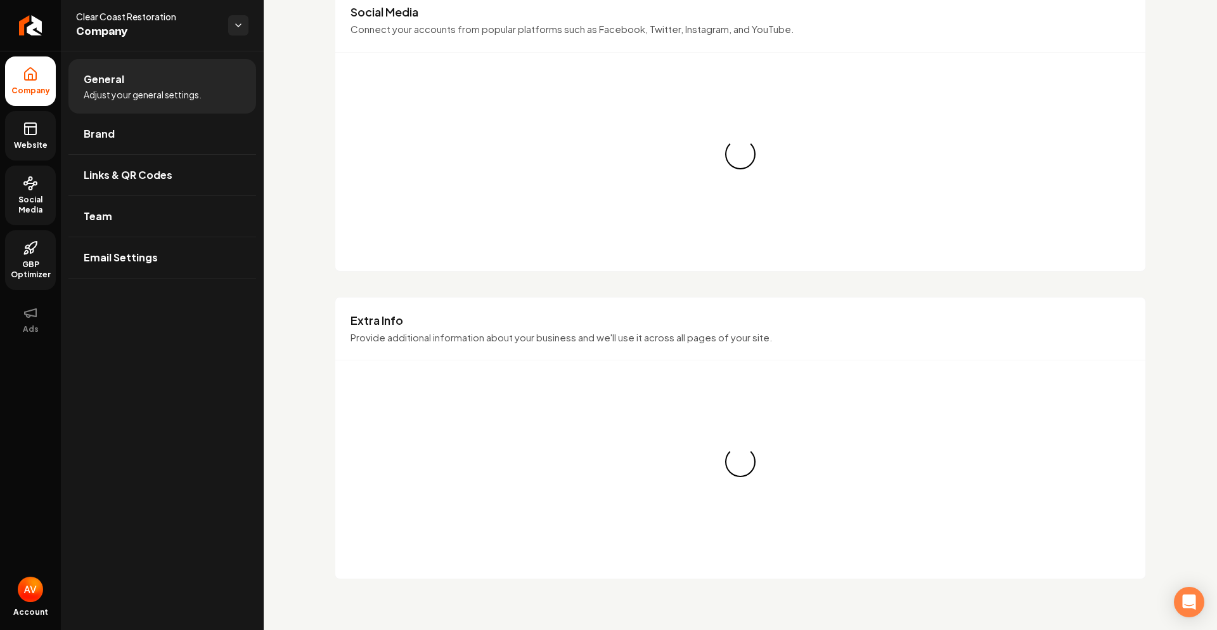
scroll to position [1715, 0]
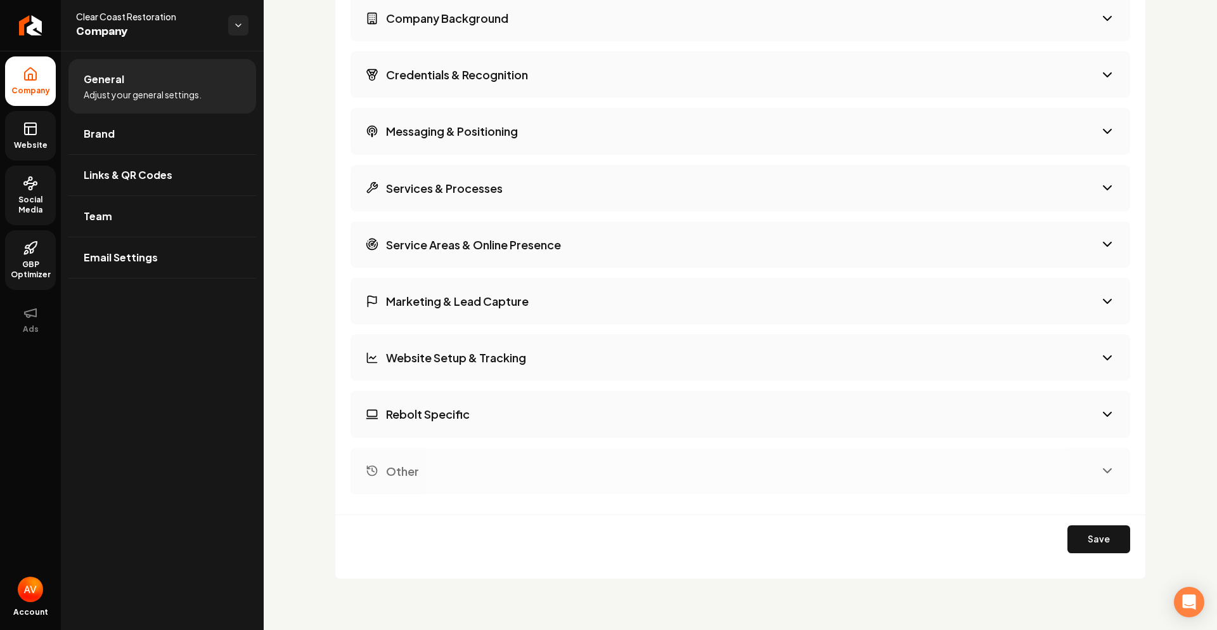
click at [1100, 421] on icon "Main content area" at bounding box center [1107, 413] width 15 height 15
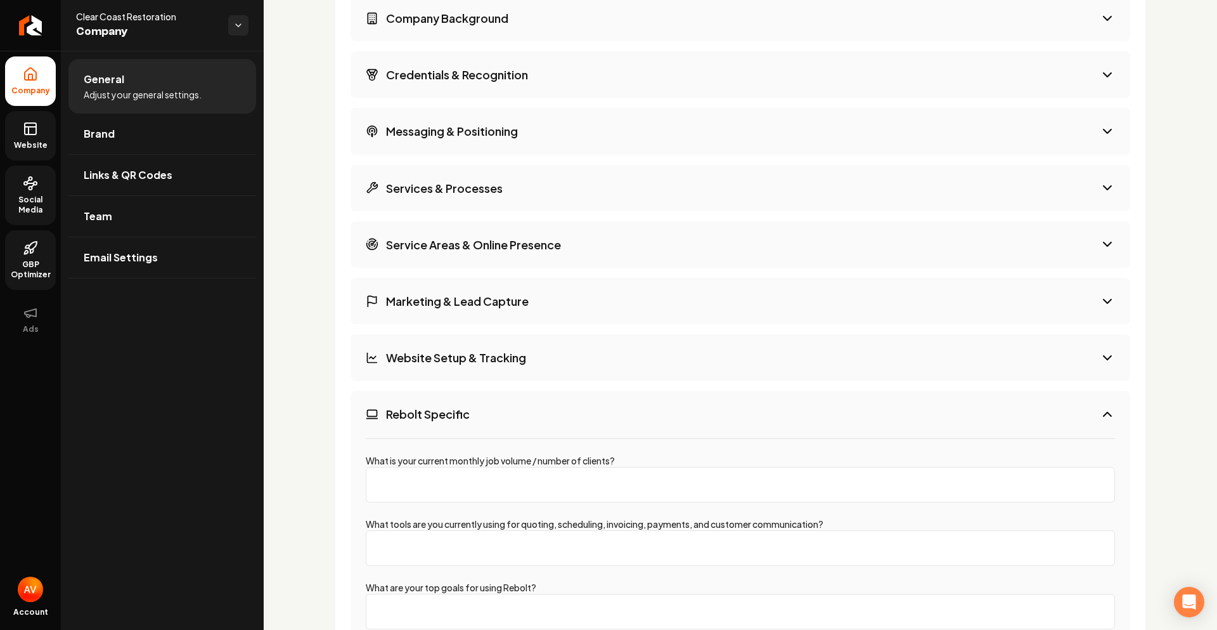
click at [1100, 421] on icon "Main content area" at bounding box center [1107, 413] width 15 height 15
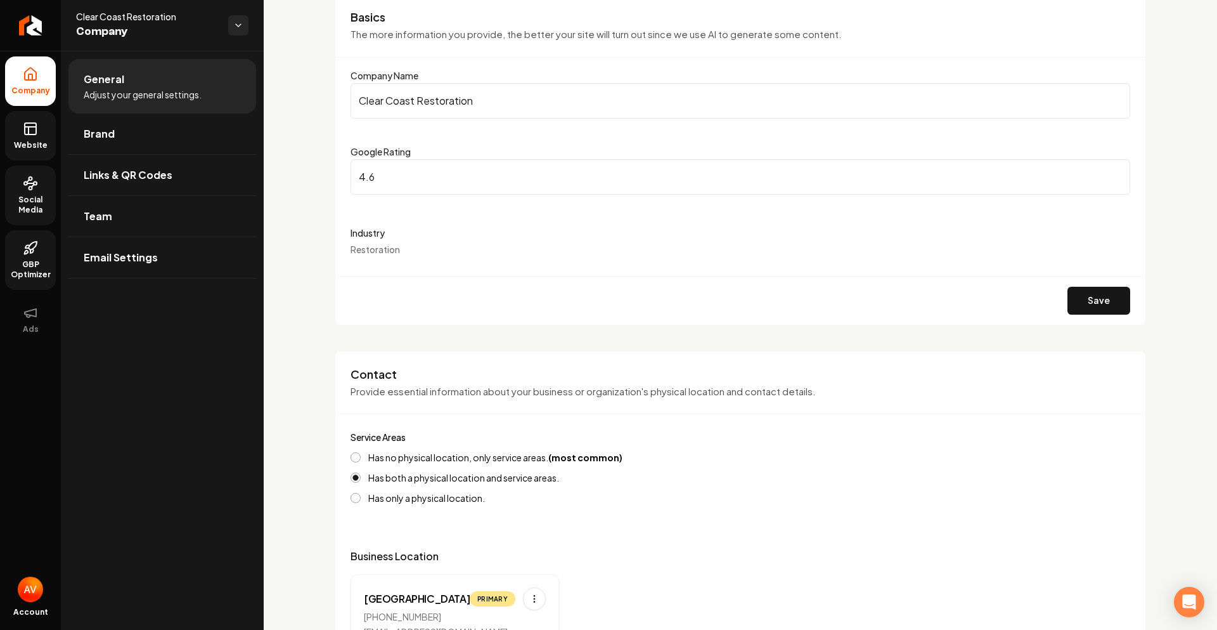
scroll to position [0, 0]
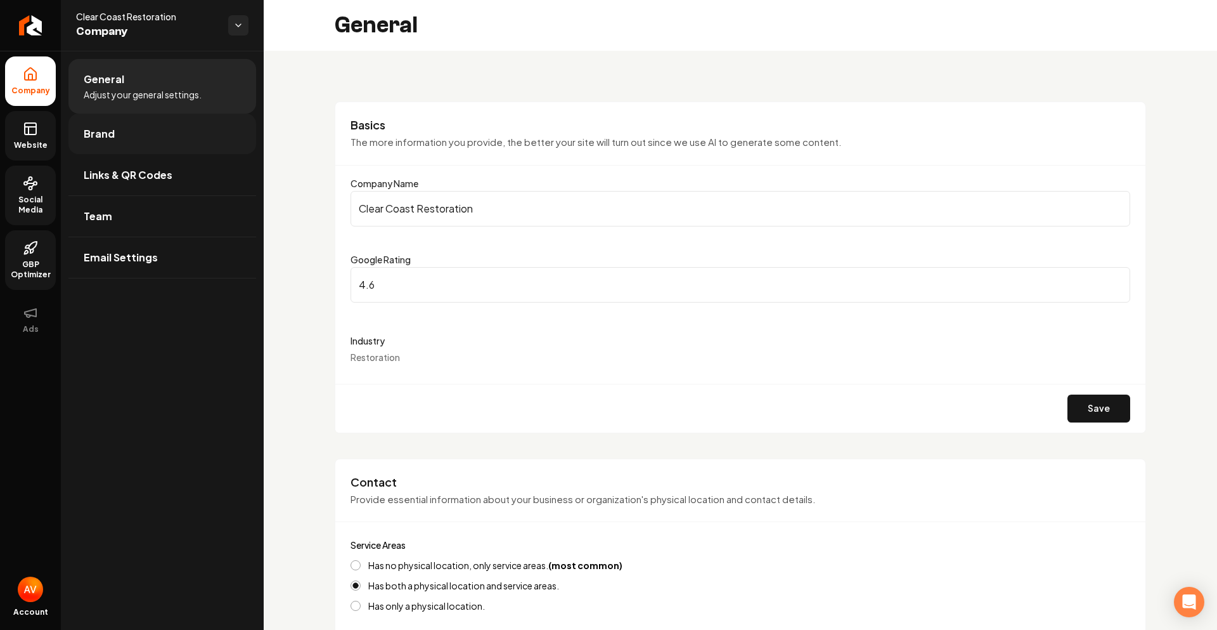
click at [167, 141] on link "Brand" at bounding box center [162, 134] width 188 height 41
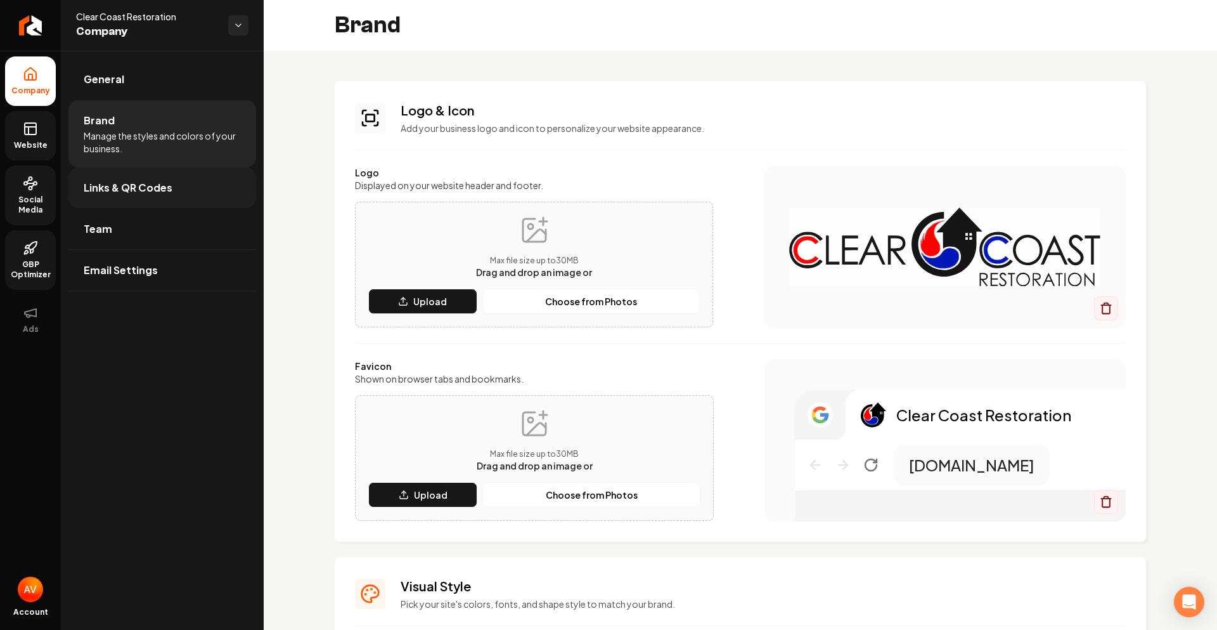
click at [160, 194] on span "Links & QR Codes" at bounding box center [128, 187] width 89 height 15
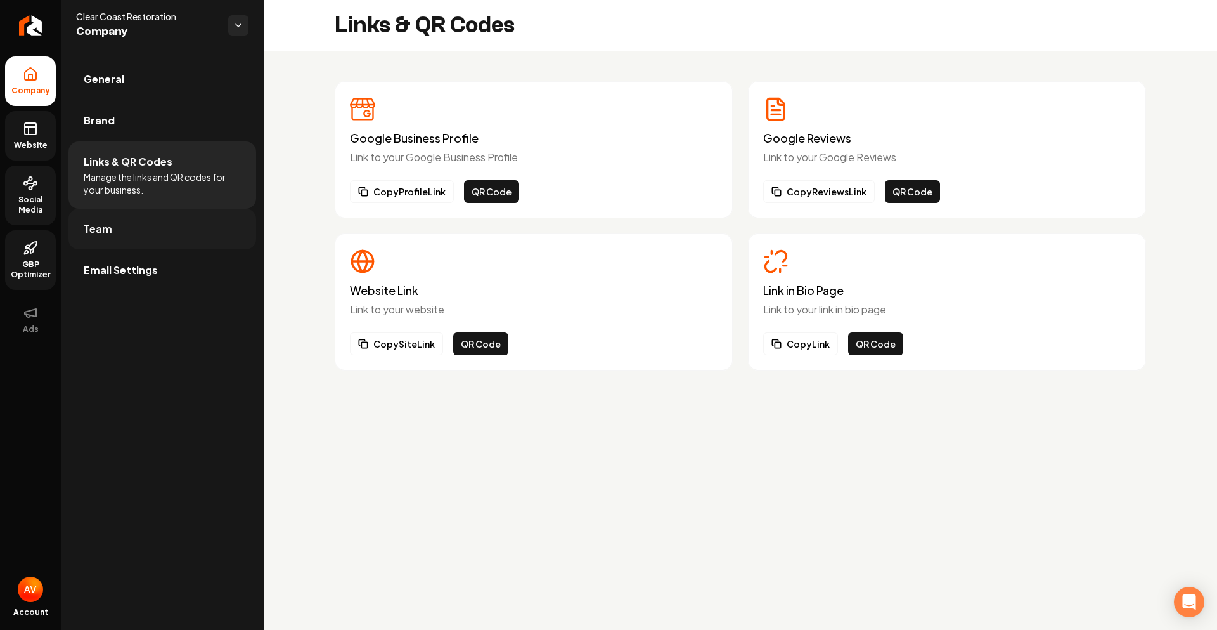
click at [125, 228] on link "Team" at bounding box center [162, 229] width 188 height 41
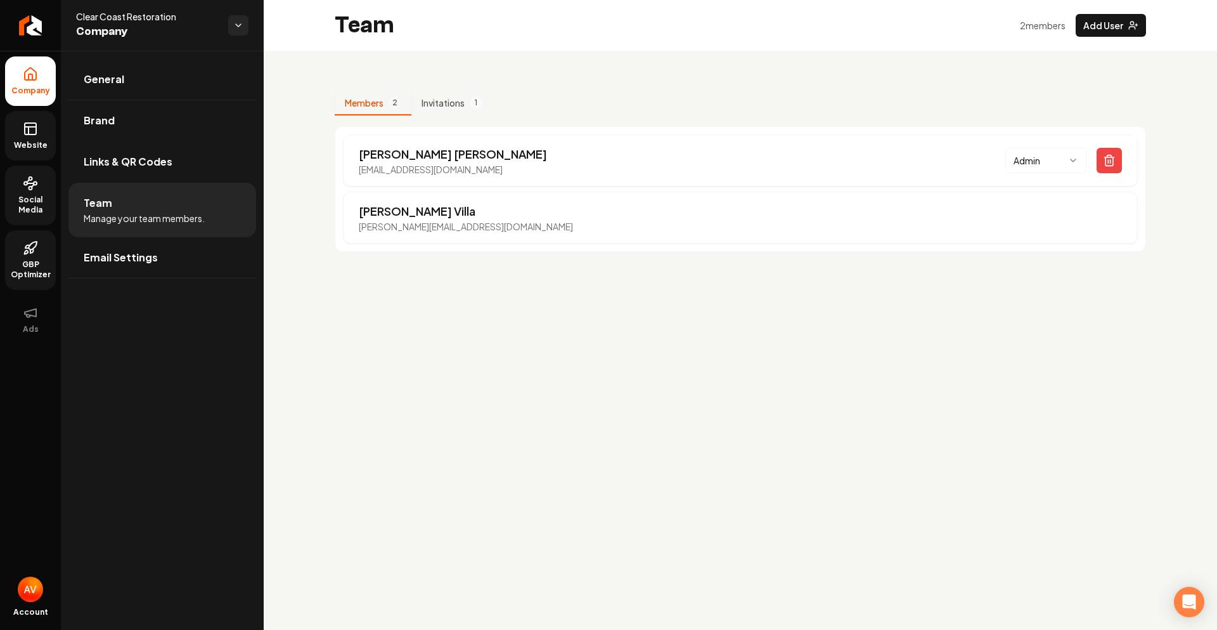
click at [33, 599] on img "Open user button" at bounding box center [30, 588] width 25 height 25
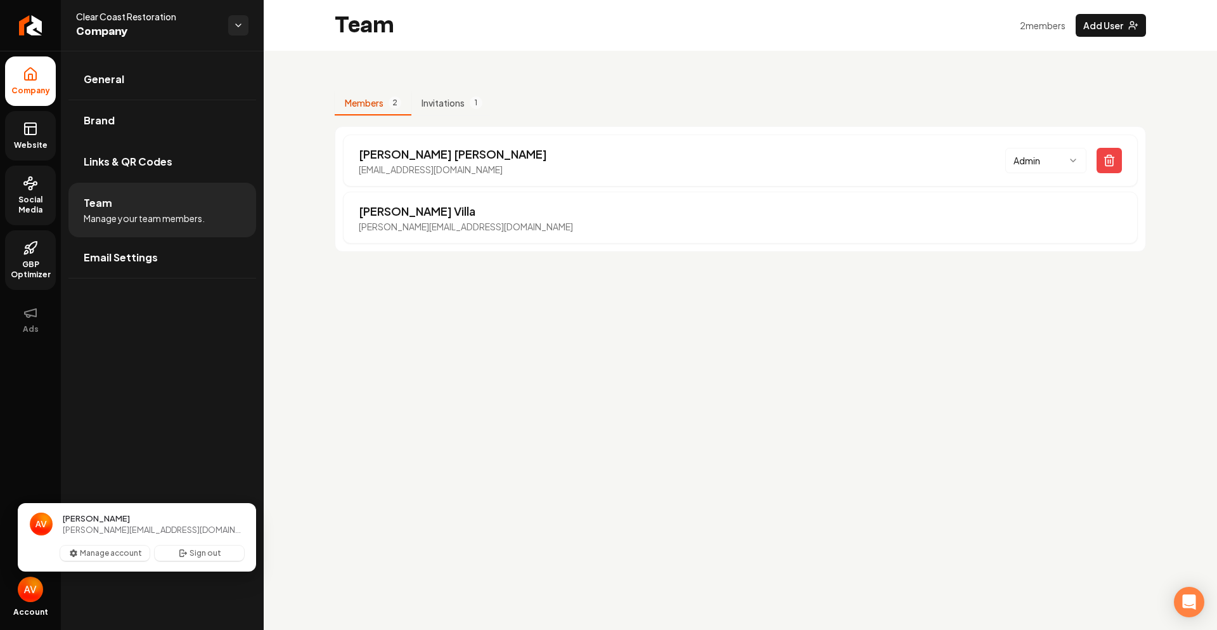
click at [374, 439] on main "Team 2 member s Add User Members 2 Invitations 1 HERMINIO YZAGUIRRE hyzaguirre@…" at bounding box center [741, 315] width 954 height 630
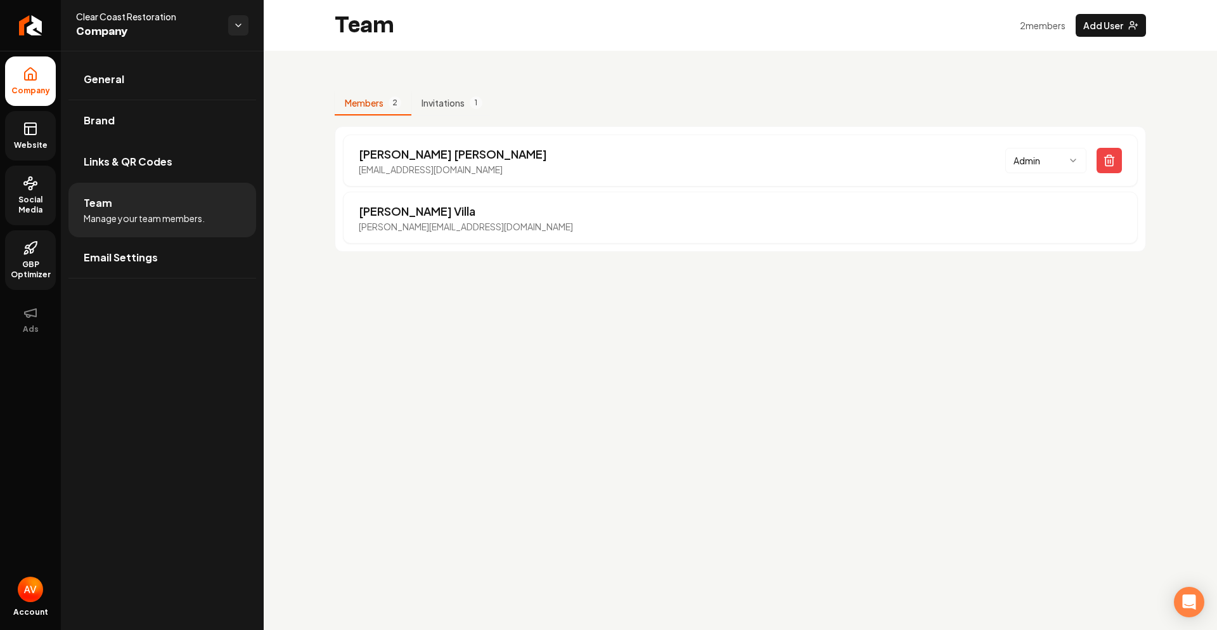
click at [230, 10] on div "Clear Coast Restoration Company" at bounding box center [162, 25] width 203 height 51
click at [244, 28] on html "Company Website Social Media GBP Optimizer Ads Account Clear Coast Restoration …" at bounding box center [608, 315] width 1217 height 630
click at [300, 74] on link "Back to Dashboard" at bounding box center [332, 74] width 156 height 23
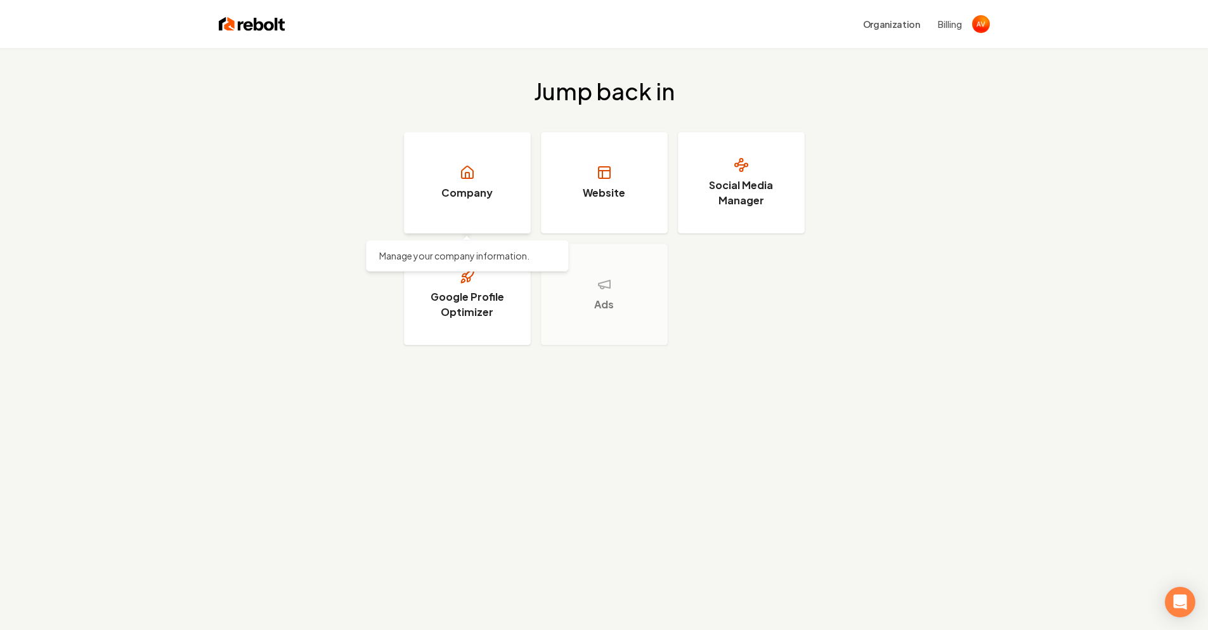
click at [459, 190] on h3 "Company" at bounding box center [466, 192] width 51 height 15
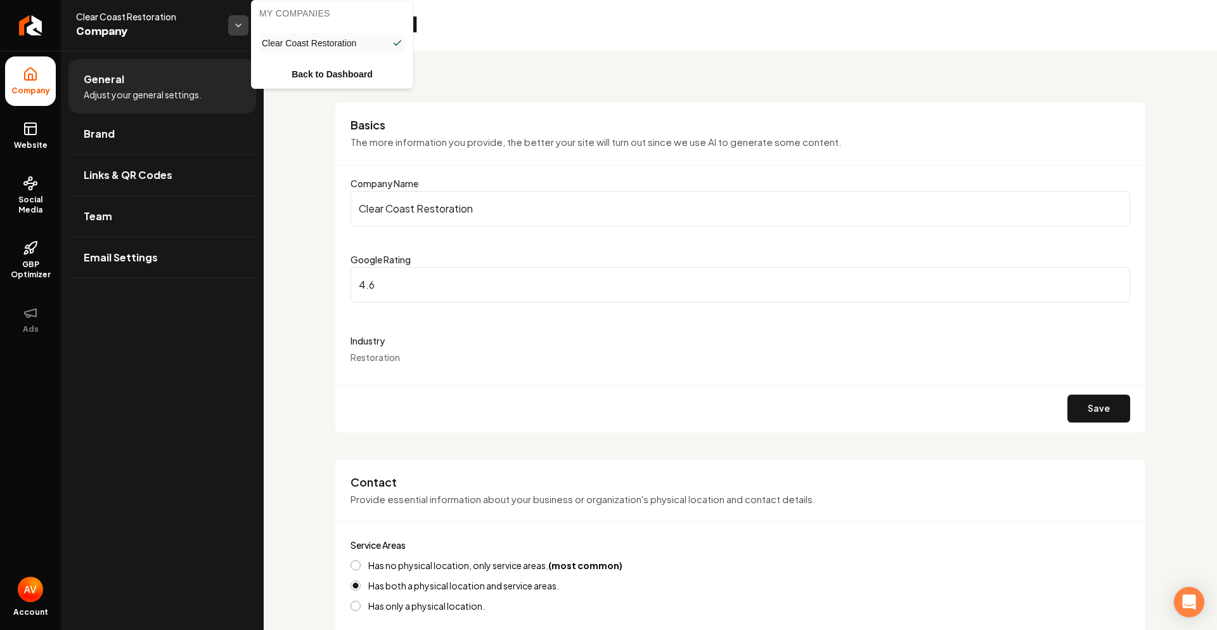
click at [238, 25] on html "Company Website Social Media GBP Optimizer Ads Account Clear Coast Restoration …" at bounding box center [608, 315] width 1217 height 630
click at [299, 85] on link "Back to Dashboard" at bounding box center [332, 74] width 156 height 23
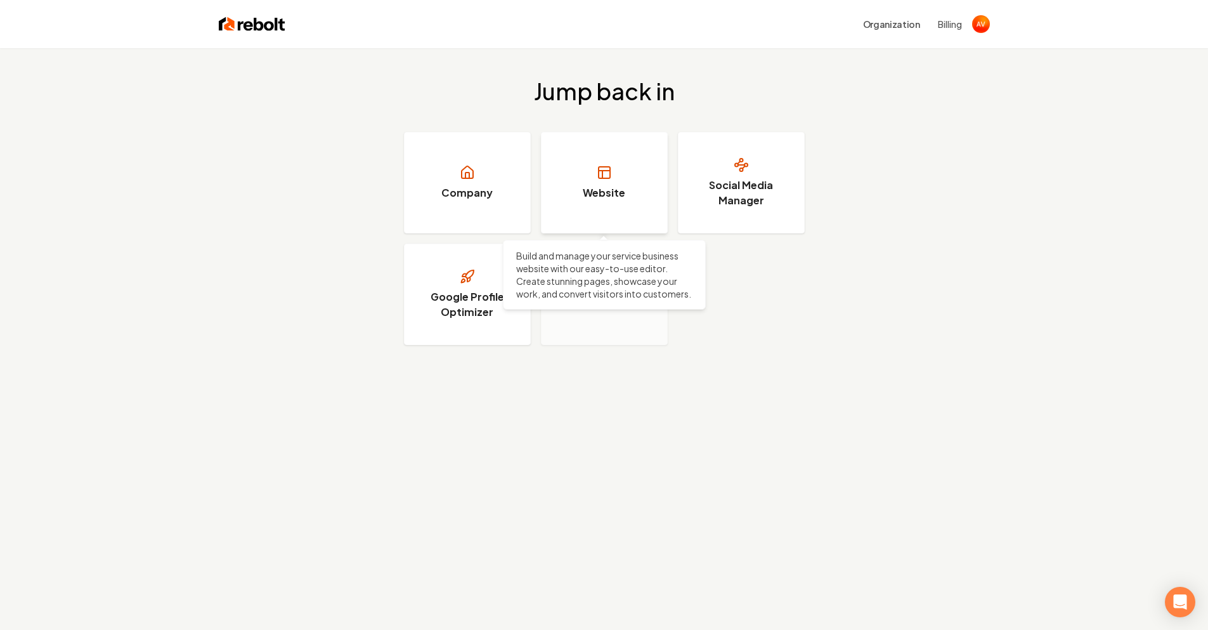
click at [639, 224] on link "Website" at bounding box center [604, 182] width 127 height 101
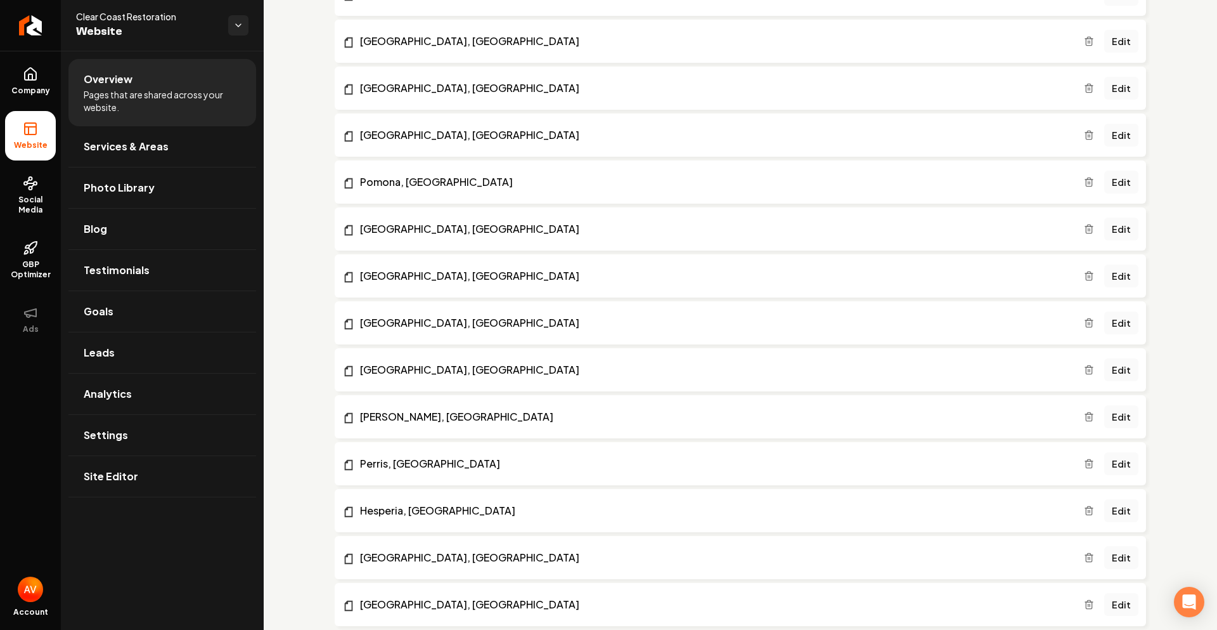
scroll to position [951, 0]
